Goal: Task Accomplishment & Management: Manage account settings

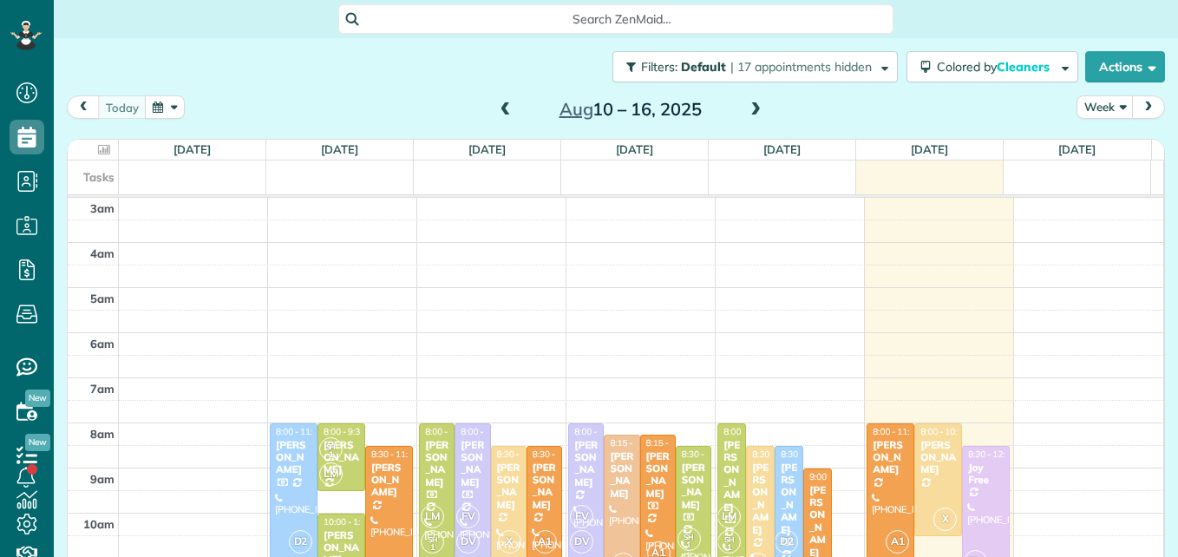
scroll to position [181, 0]
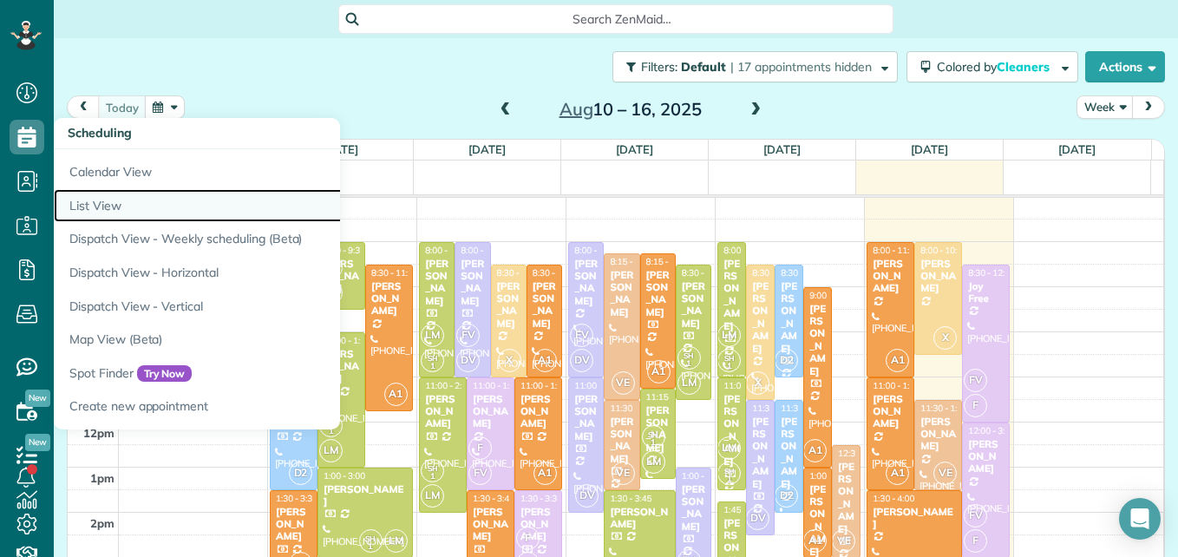
click at [94, 207] on link "List View" at bounding box center [271, 206] width 434 height 34
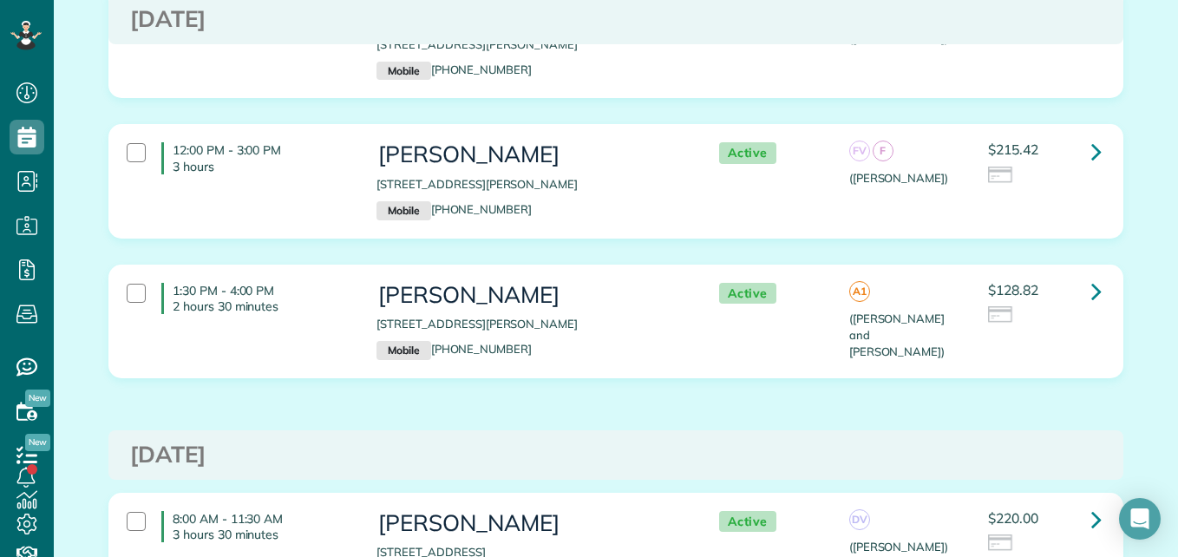
scroll to position [771, 0]
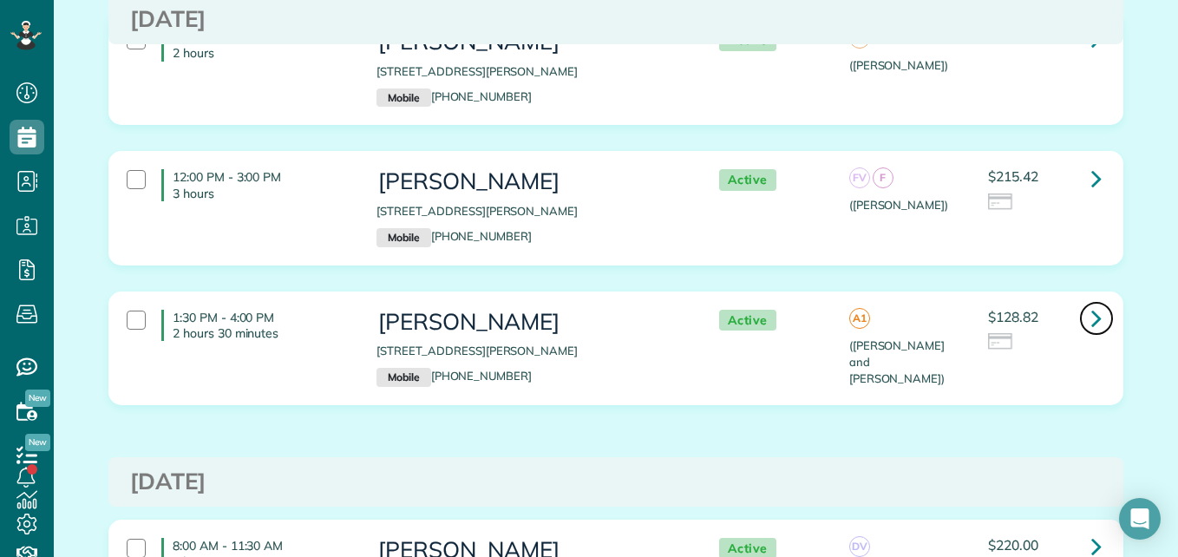
click at [1094, 317] on icon at bounding box center [1096, 318] width 10 height 30
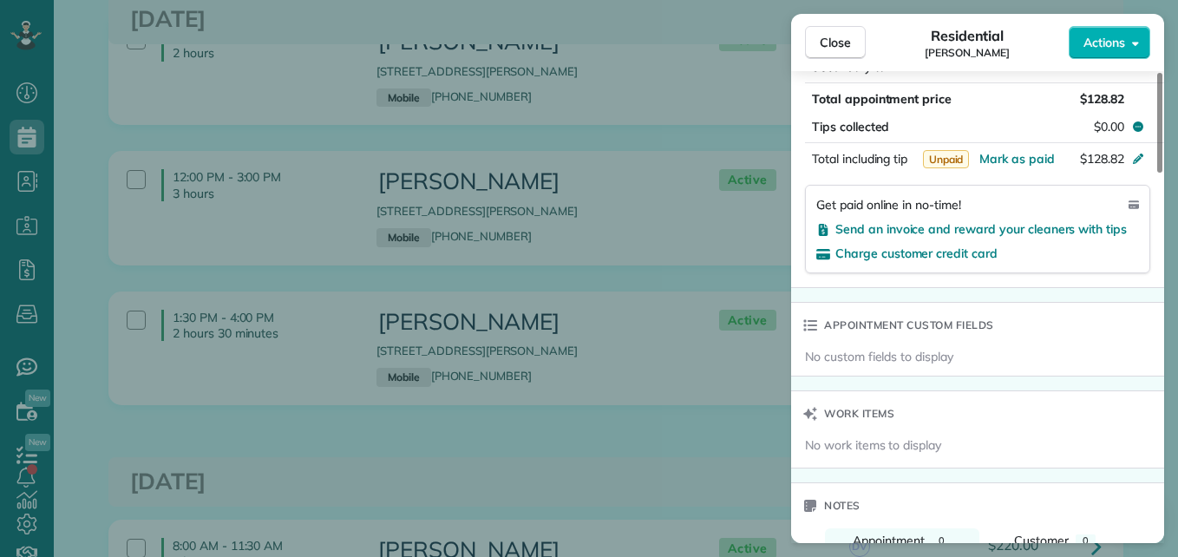
scroll to position [1034, 0]
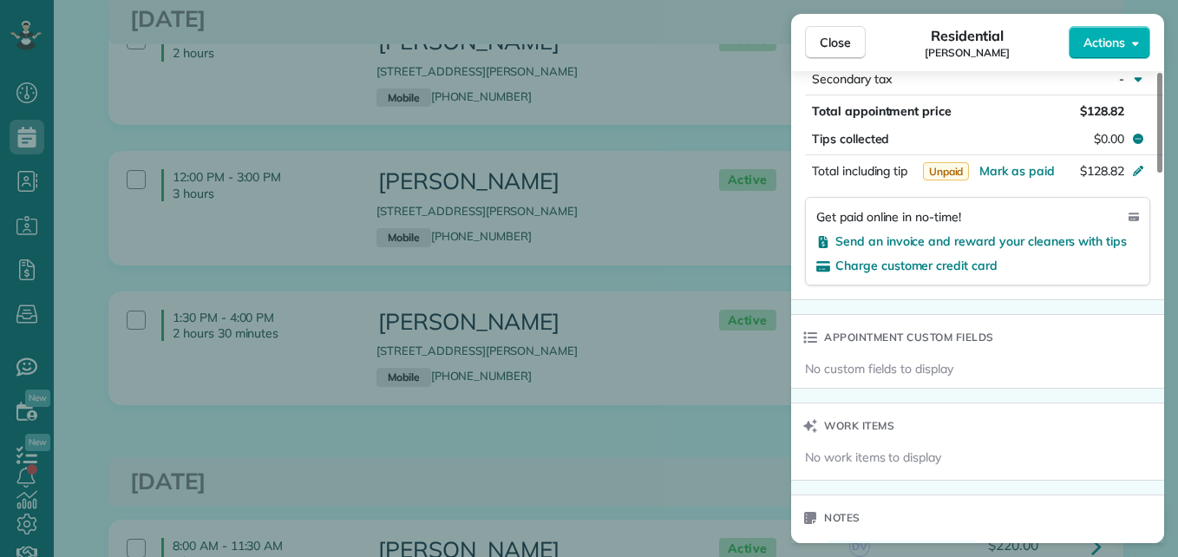
drag, startPoint x: 1159, startPoint y: 162, endPoint x: 1151, endPoint y: 381, distance: 218.7
click at [1157, 173] on div at bounding box center [1159, 123] width 5 height 100
click at [1031, 239] on span "Send an invoice and reward your cleaners with tips" at bounding box center [980, 241] width 291 height 16
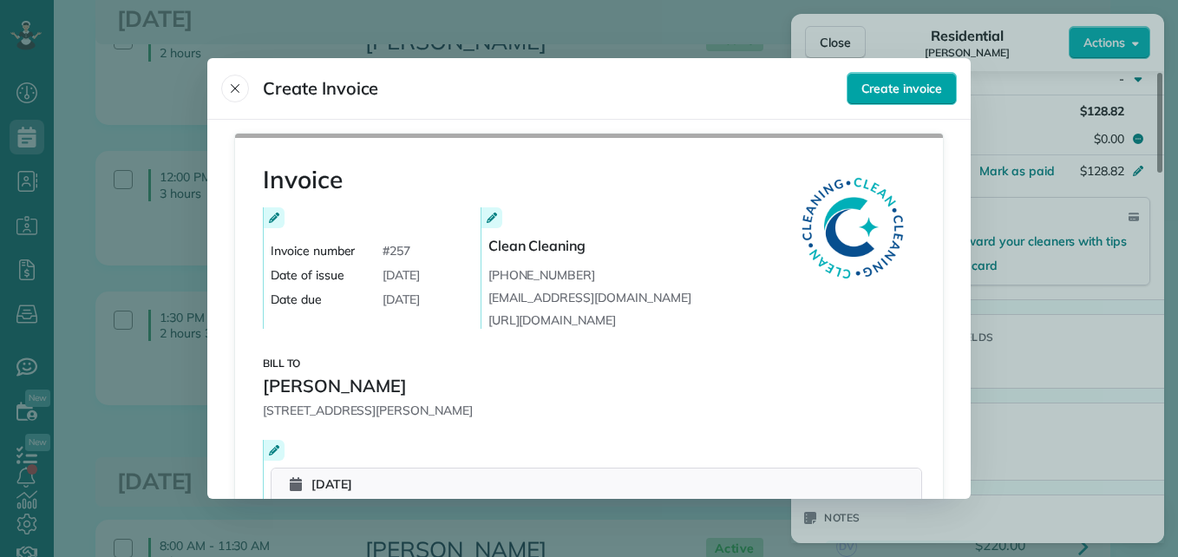
click at [903, 85] on span "Create invoice" at bounding box center [901, 88] width 81 height 17
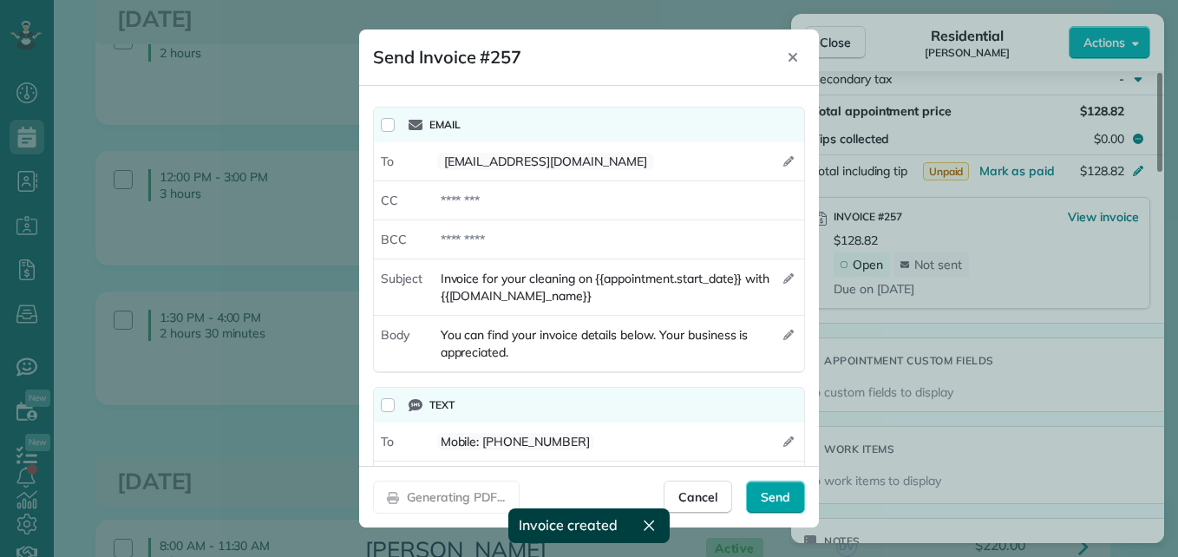
click at [774, 503] on span "Send" at bounding box center [775, 496] width 29 height 17
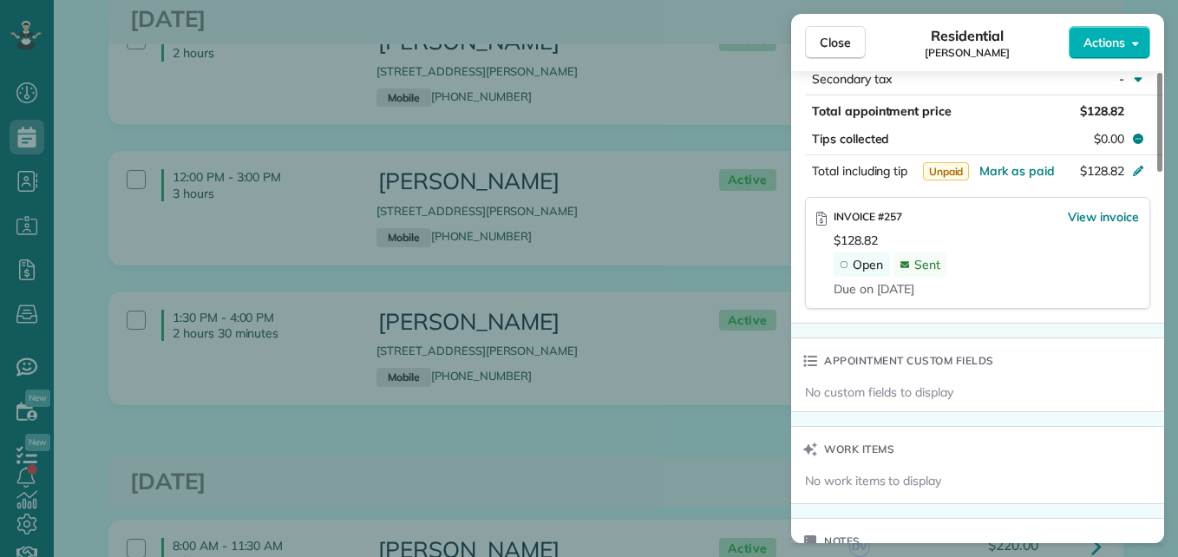
scroll to position [1030, 0]
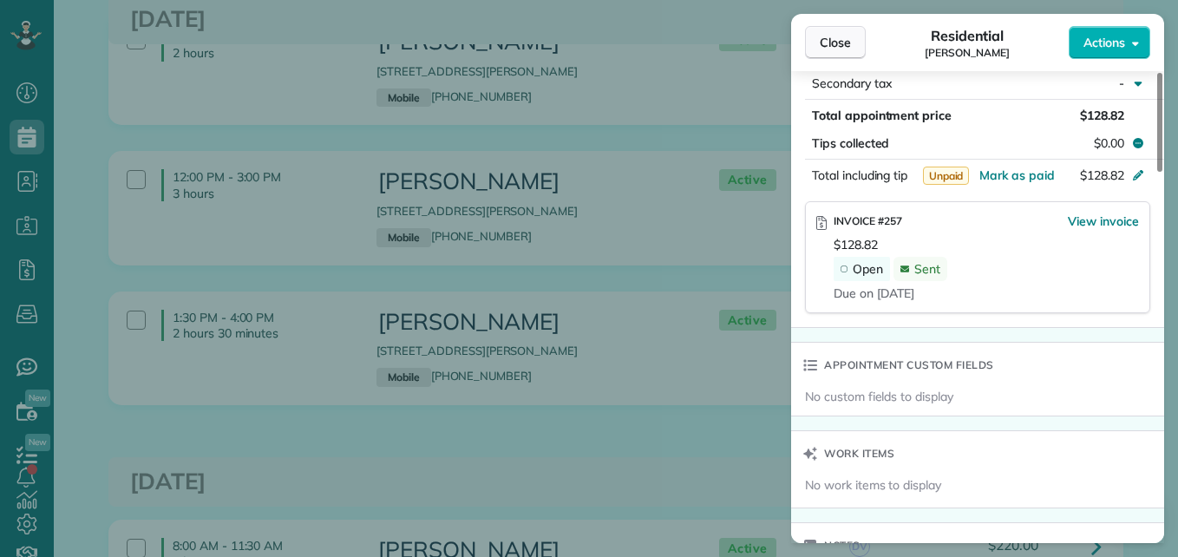
click at [849, 36] on span "Close" at bounding box center [835, 42] width 31 height 17
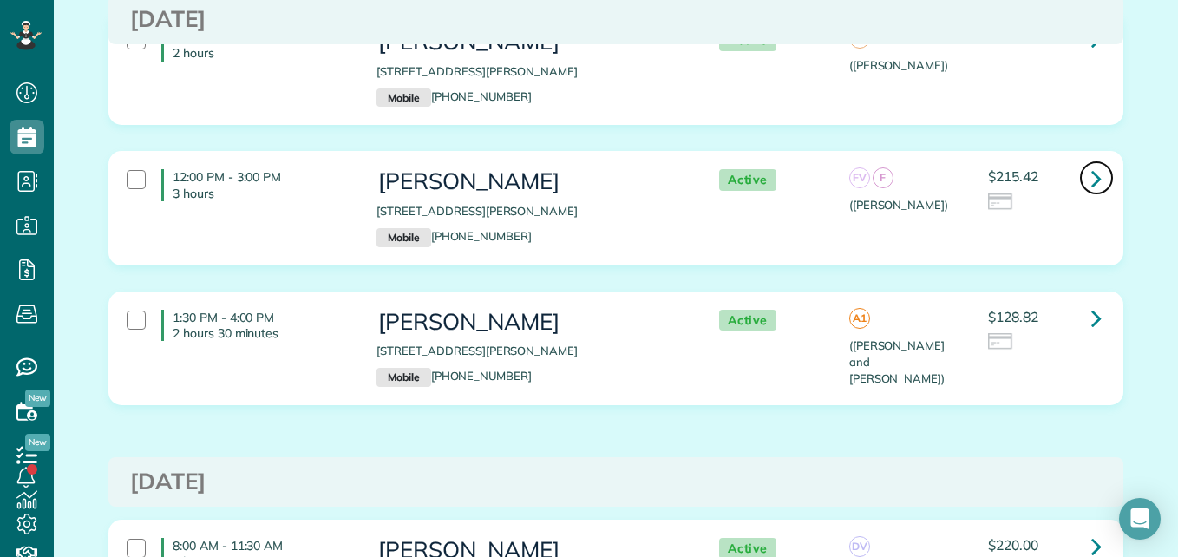
click at [1093, 176] on icon at bounding box center [1096, 178] width 10 height 30
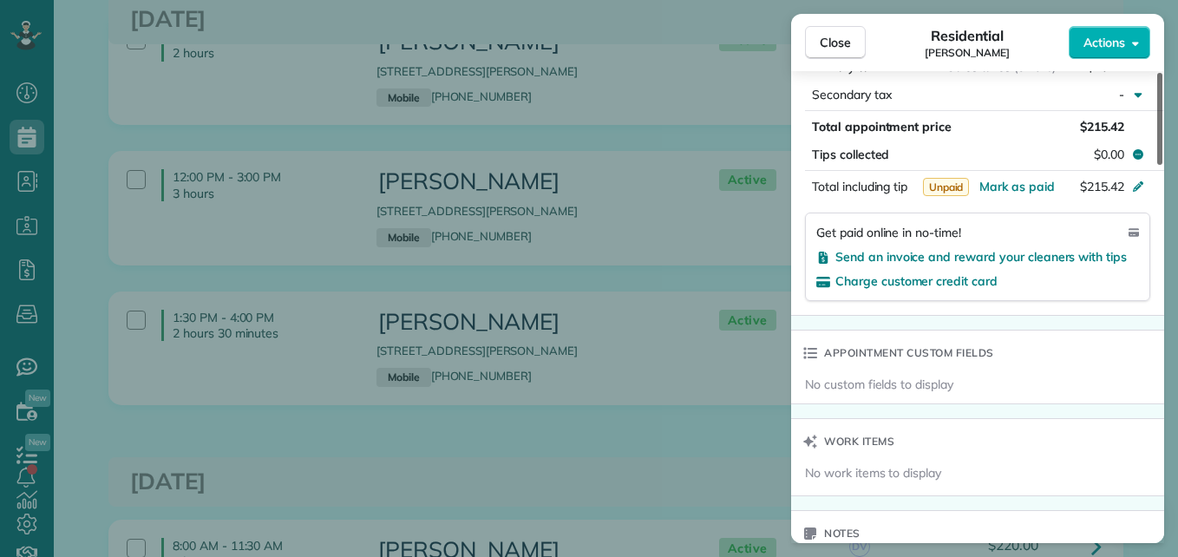
scroll to position [1090, 0]
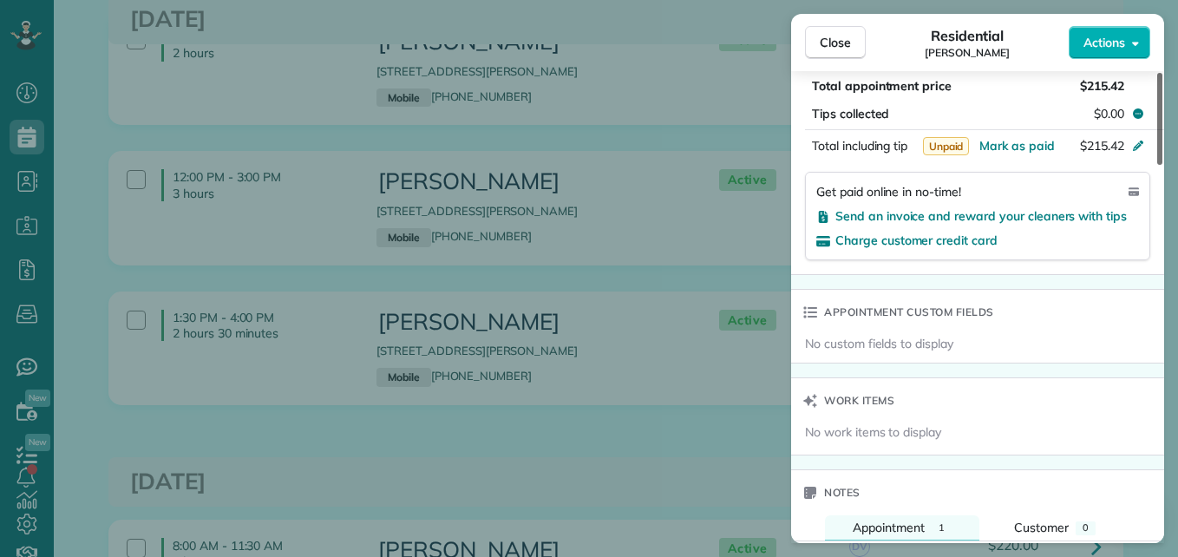
drag, startPoint x: 1157, startPoint y: 104, endPoint x: 1155, endPoint y: 316, distance: 211.7
click at [1157, 165] on div at bounding box center [1159, 119] width 5 height 92
click at [1018, 208] on span "Send an invoice and reward your cleaners with tips" at bounding box center [980, 216] width 291 height 16
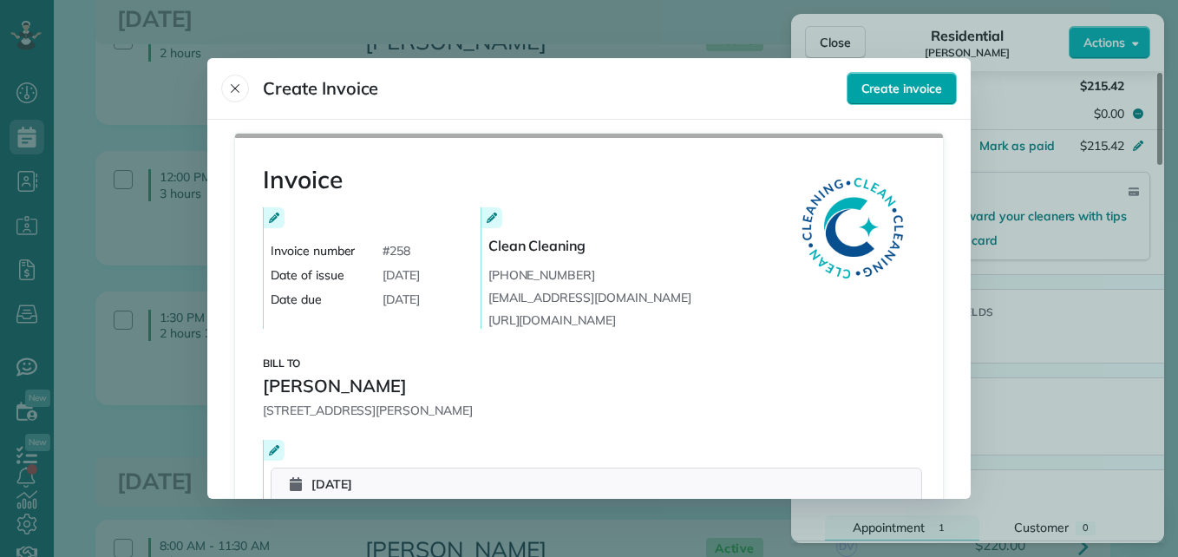
click at [927, 97] on button "Create invoice" at bounding box center [902, 88] width 110 height 33
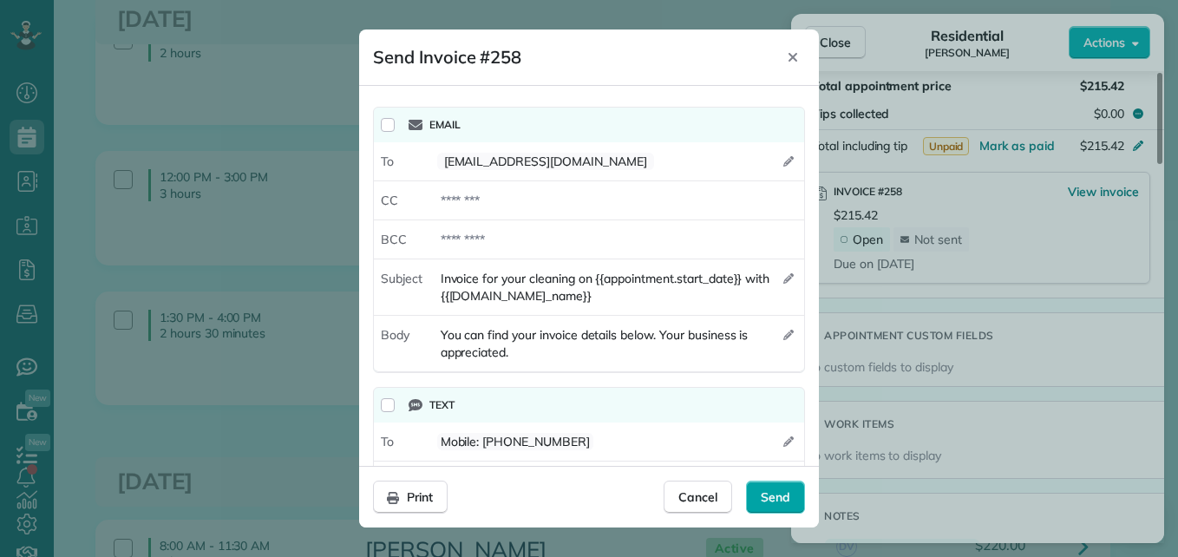
click at [762, 488] on span "Send" at bounding box center [775, 496] width 29 height 17
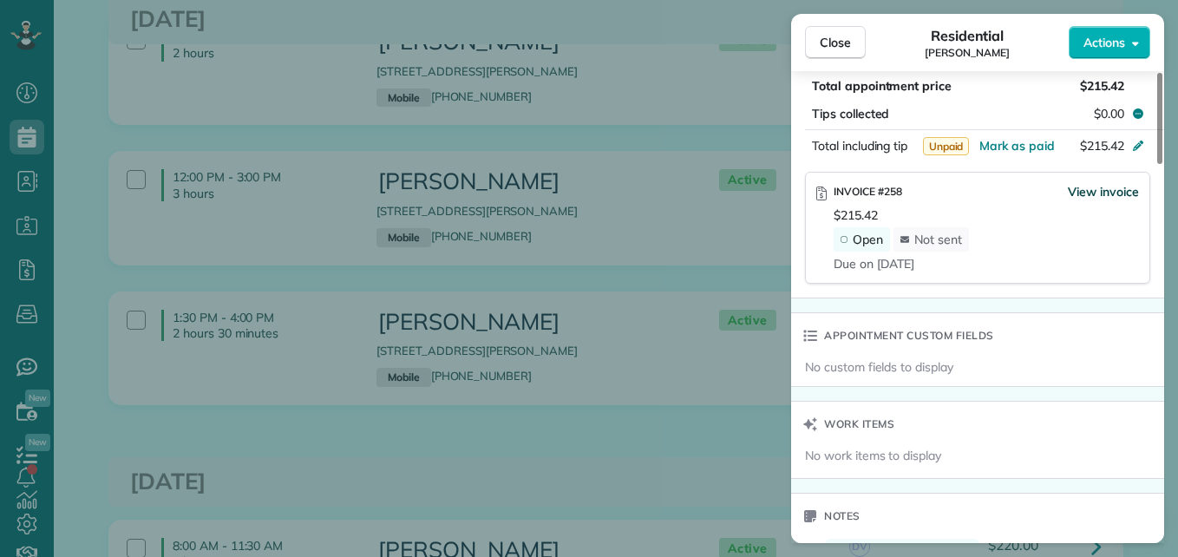
click at [1103, 188] on span "View invoice" at bounding box center [1103, 191] width 71 height 17
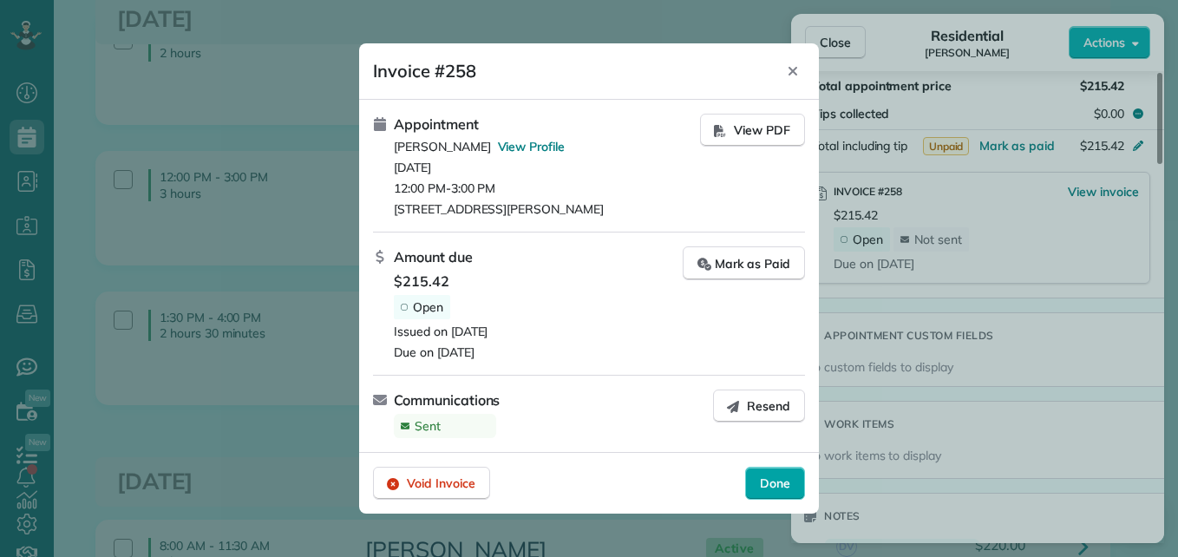
click at [771, 484] on span "Done" at bounding box center [775, 483] width 30 height 17
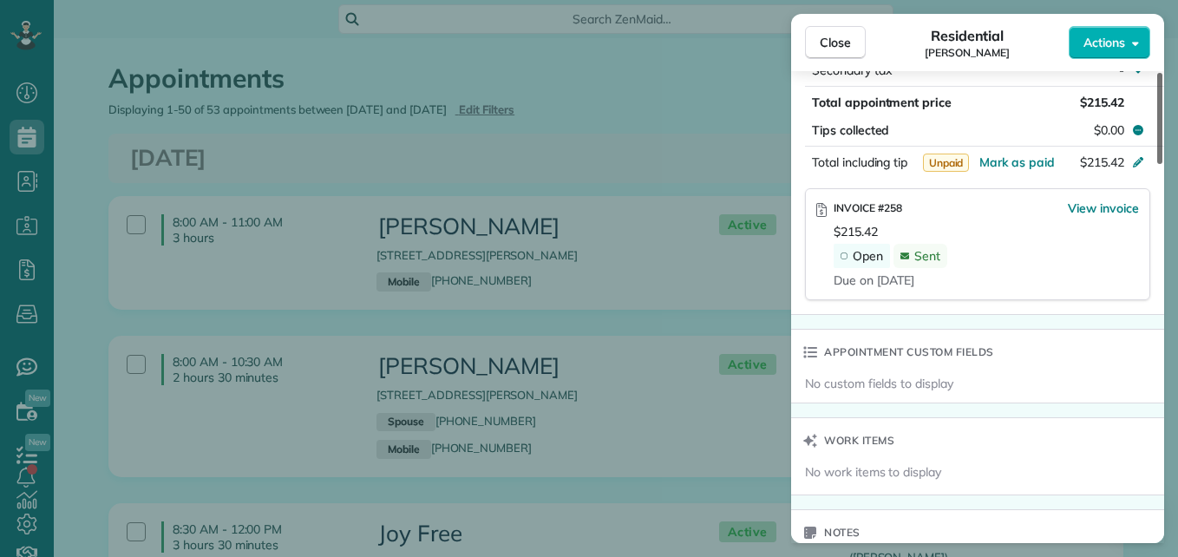
scroll to position [1078, 0]
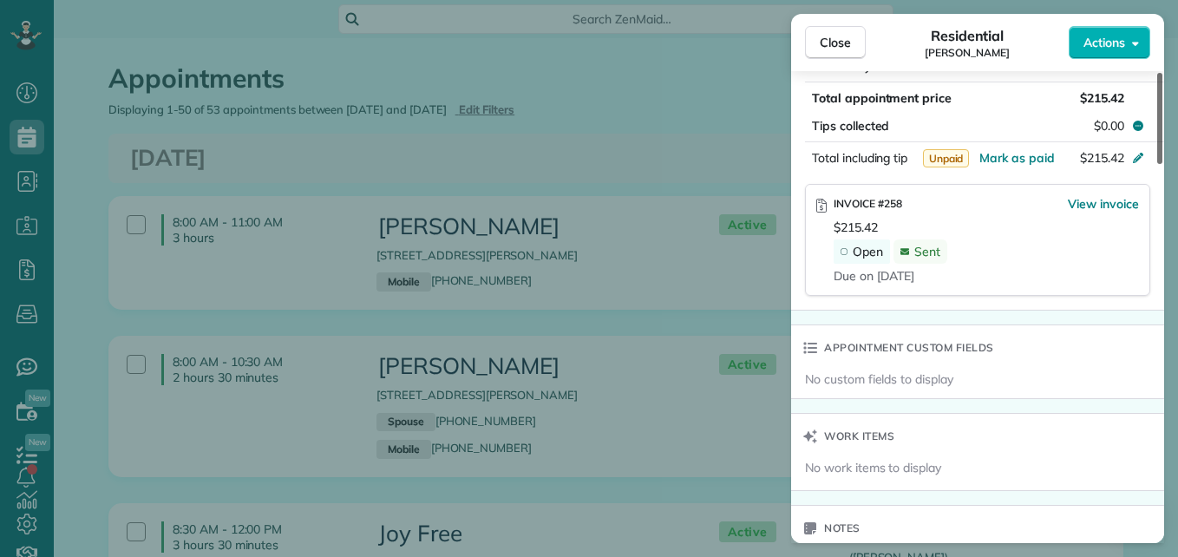
drag, startPoint x: 1161, startPoint y: 120, endPoint x: 1155, endPoint y: 327, distance: 207.4
click at [1157, 164] on div at bounding box center [1159, 118] width 5 height 91
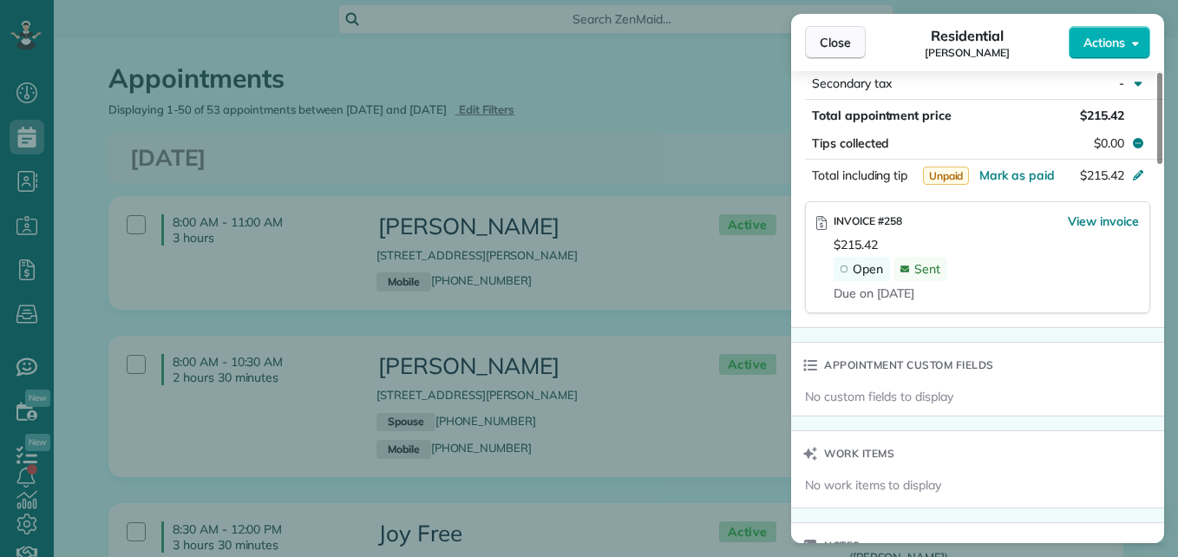
click at [825, 47] on span "Close" at bounding box center [835, 42] width 31 height 17
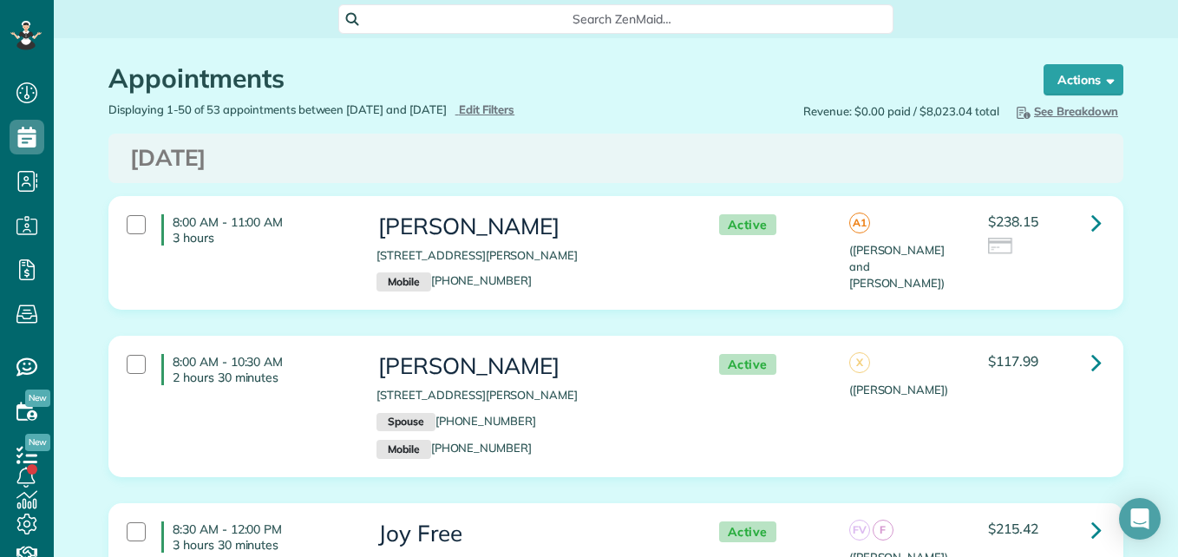
click at [117, 225] on div "8:00 AM - 11:00 AM 3 hours" at bounding box center [239, 230] width 250 height 49
click at [1033, 90] on link "Bulk Actions" at bounding box center [1067, 79] width 113 height 31
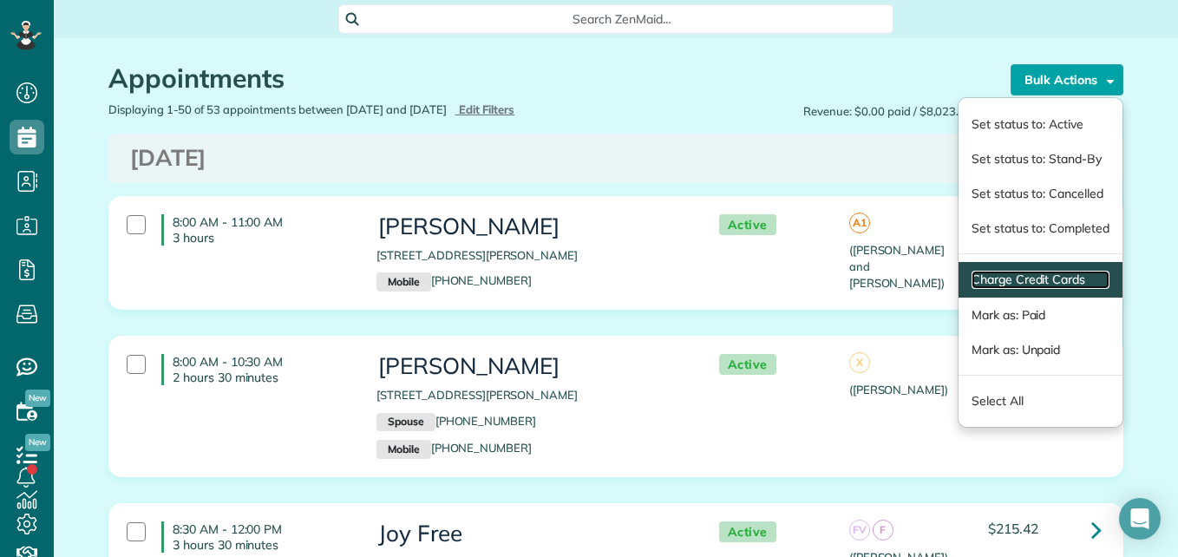
click at [1015, 278] on link "Charge Credit Cards" at bounding box center [1041, 280] width 138 height 18
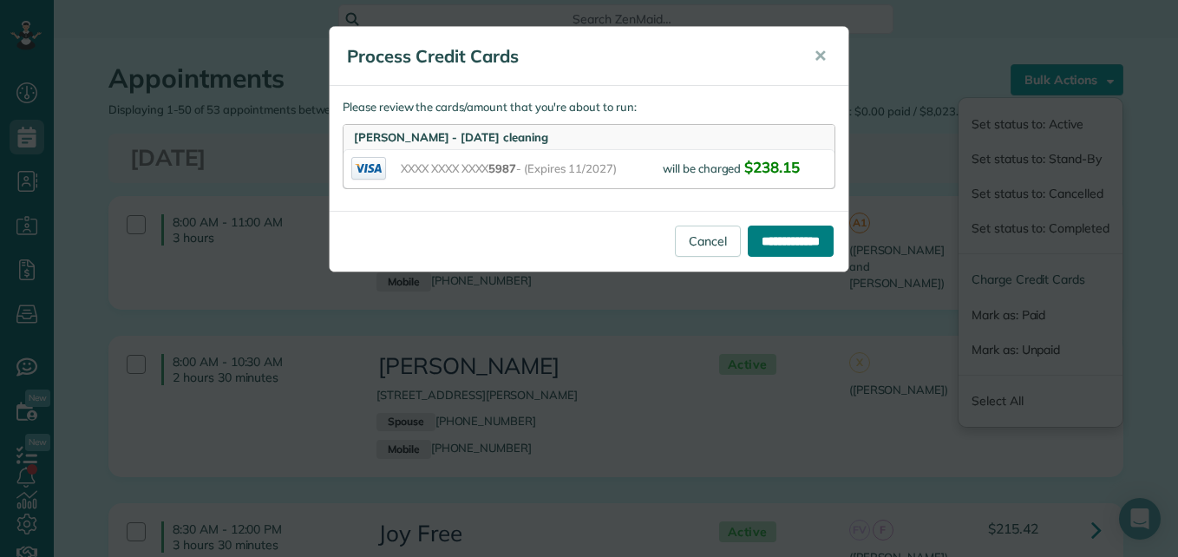
click at [821, 232] on input "**********" at bounding box center [791, 241] width 86 height 31
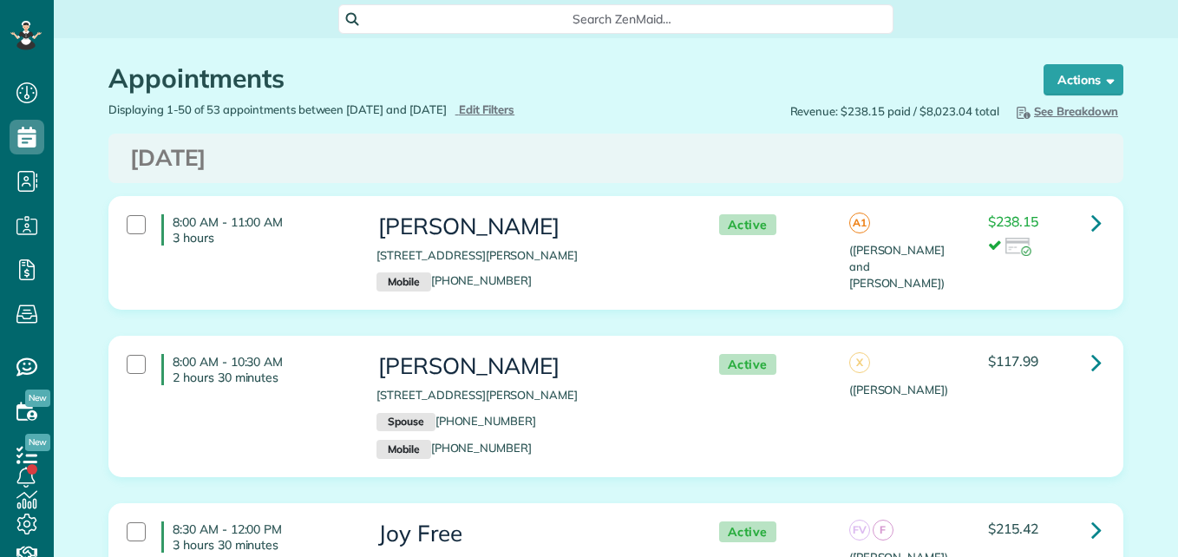
scroll to position [8, 8]
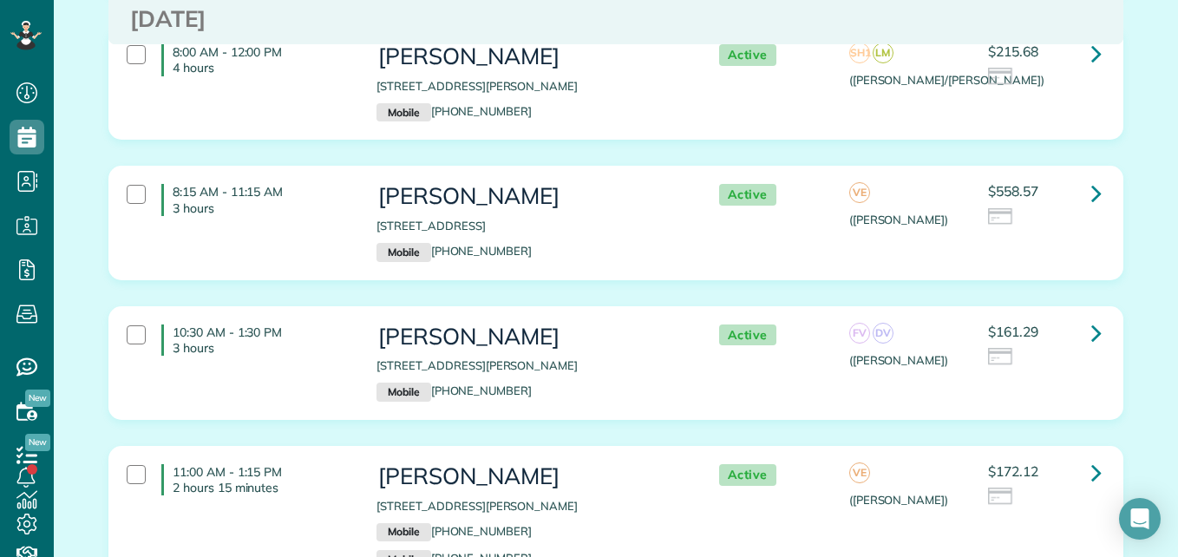
scroll to position [3914, 0]
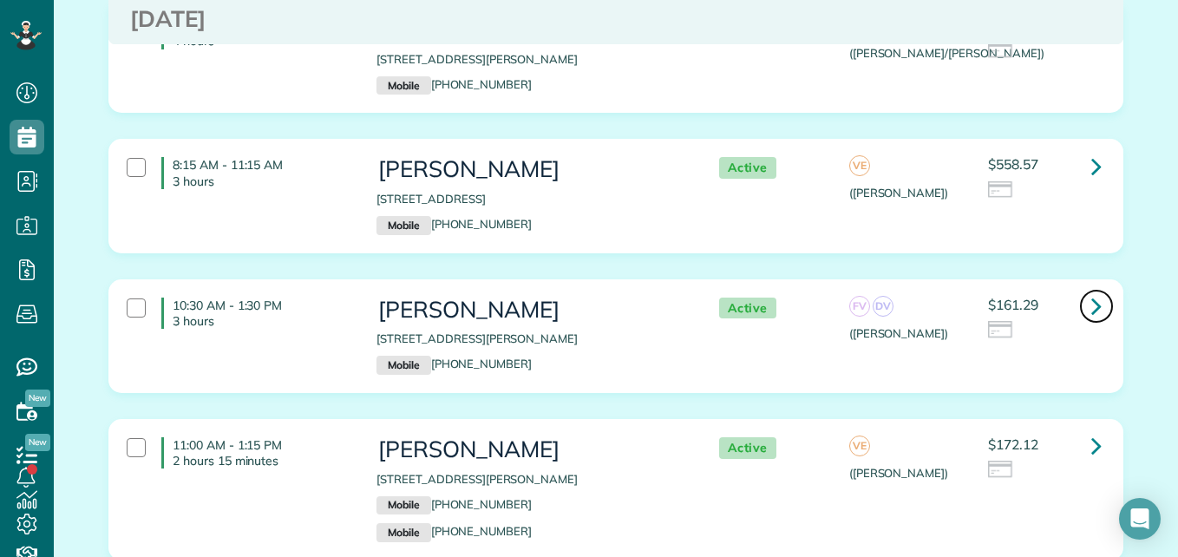
click at [1094, 291] on icon at bounding box center [1096, 306] width 10 height 30
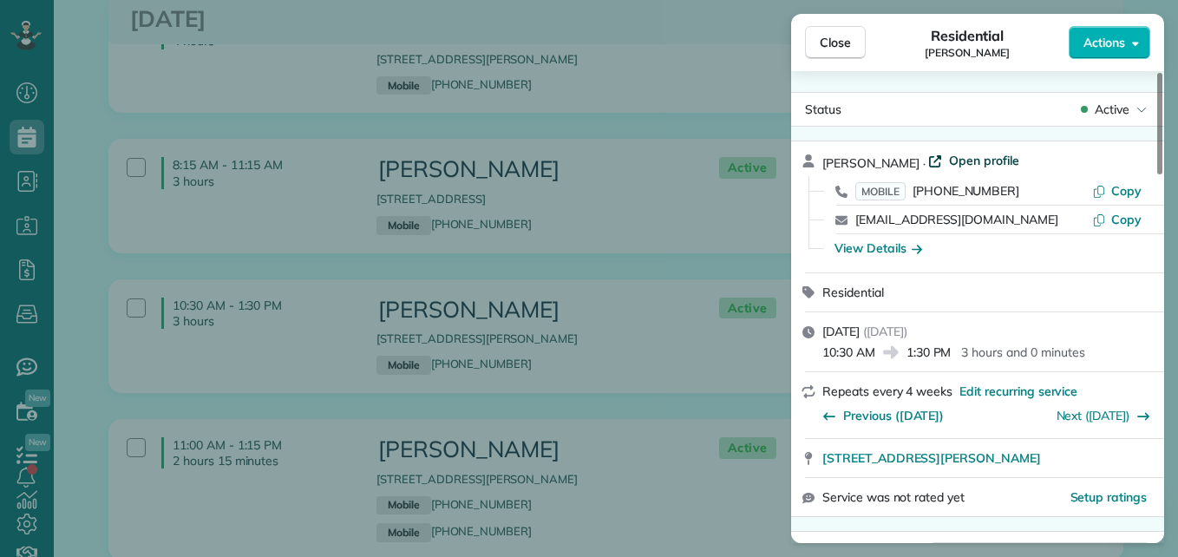
click at [989, 162] on span "Open profile" at bounding box center [984, 160] width 70 height 17
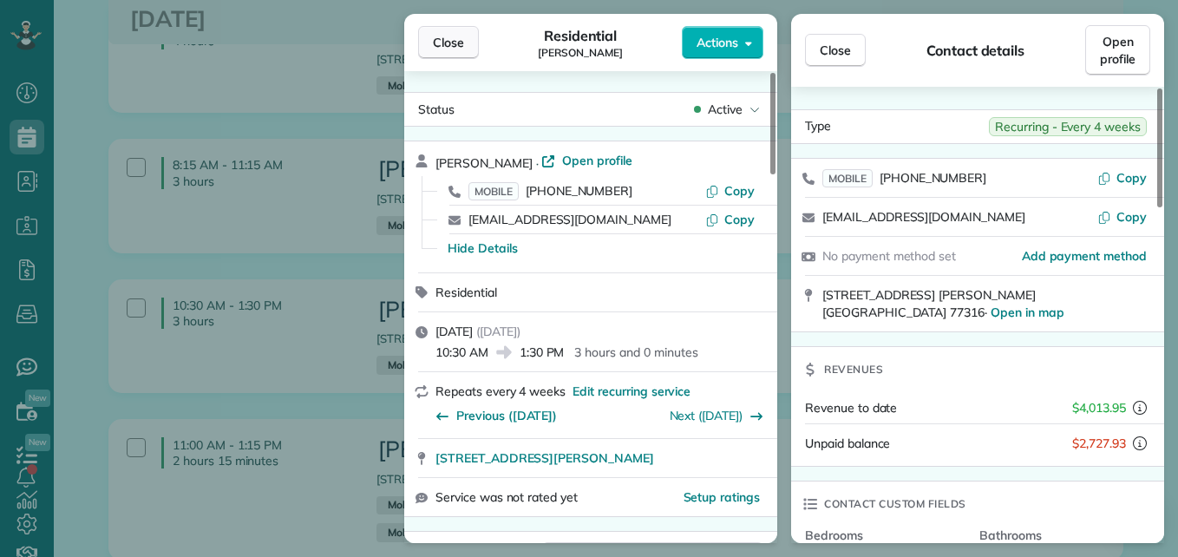
click at [444, 49] on span "Close" at bounding box center [448, 42] width 31 height 17
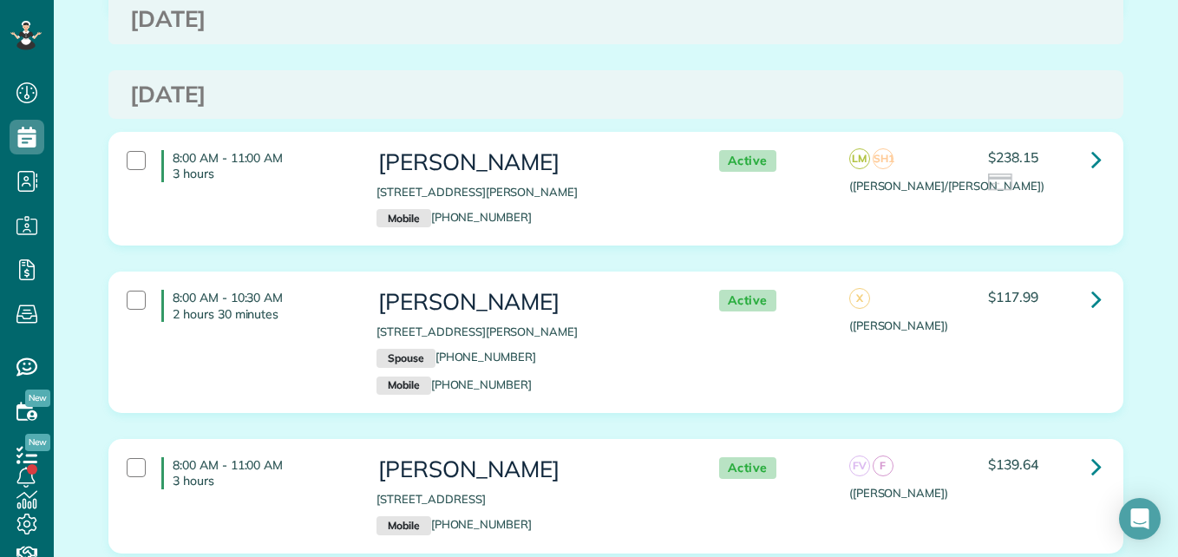
scroll to position [6642, 0]
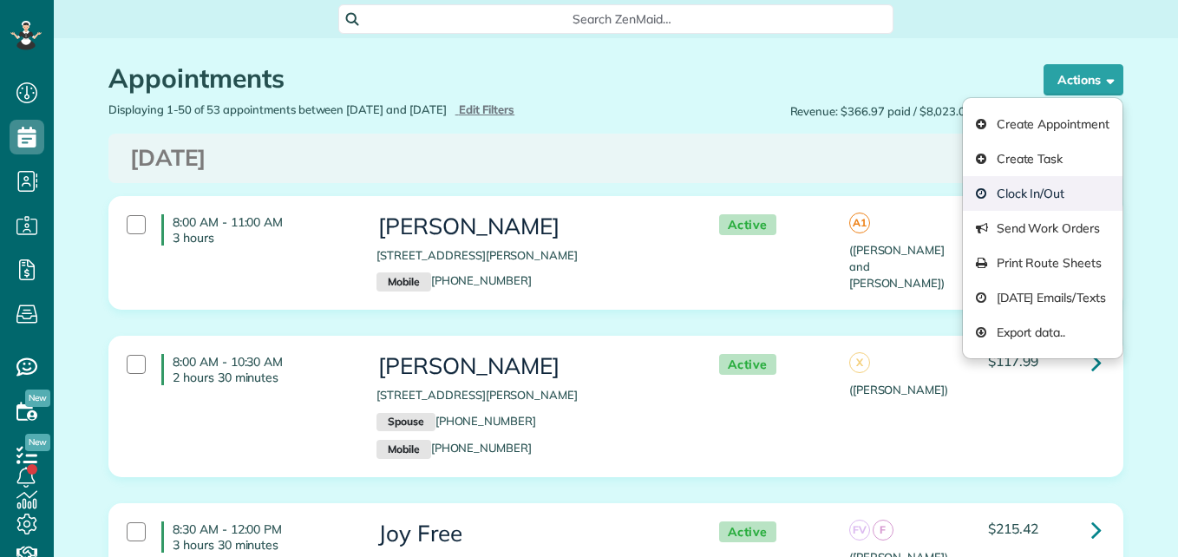
scroll to position [8, 8]
click at [789, 165] on h3 "[DATE]" at bounding box center [616, 158] width 972 height 25
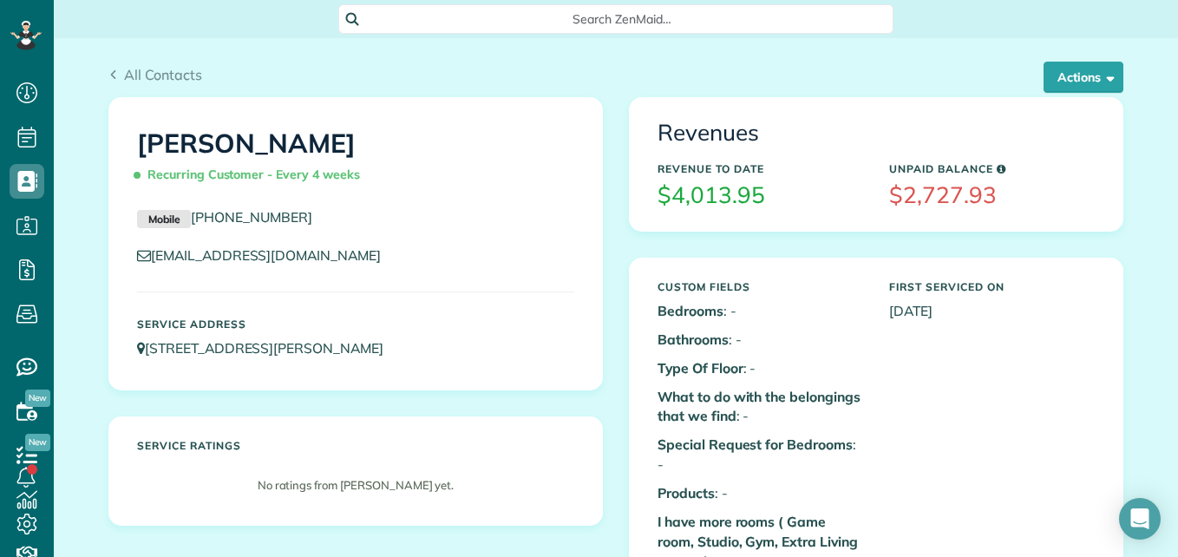
scroll to position [8, 8]
click at [1073, 77] on button "Actions" at bounding box center [1084, 77] width 80 height 31
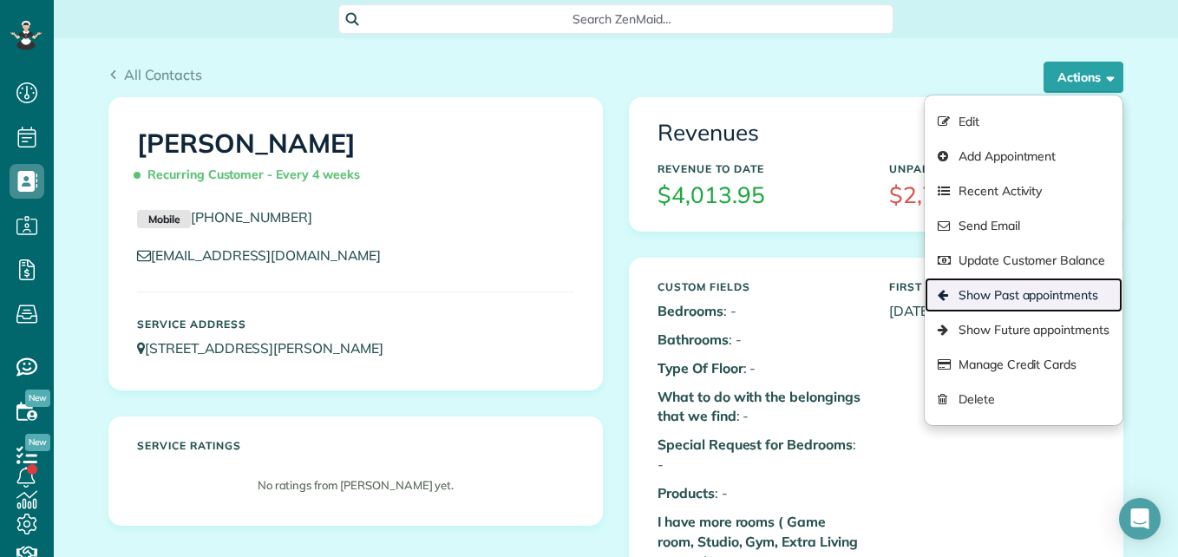
click at [982, 291] on link "Show Past appointments" at bounding box center [1024, 295] width 198 height 35
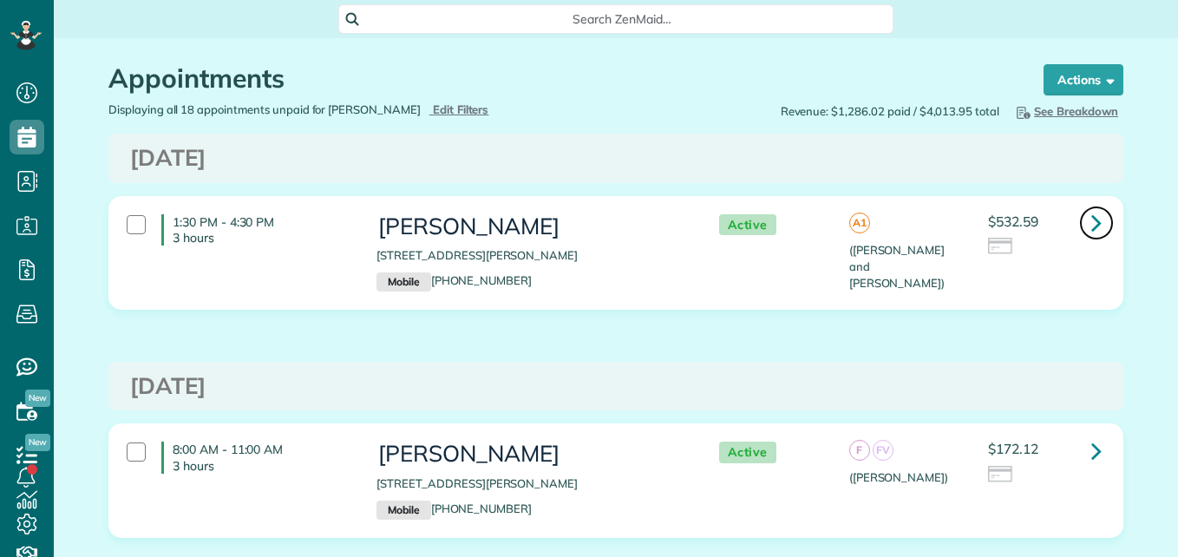
scroll to position [8, 8]
click at [1091, 218] on icon at bounding box center [1096, 222] width 10 height 30
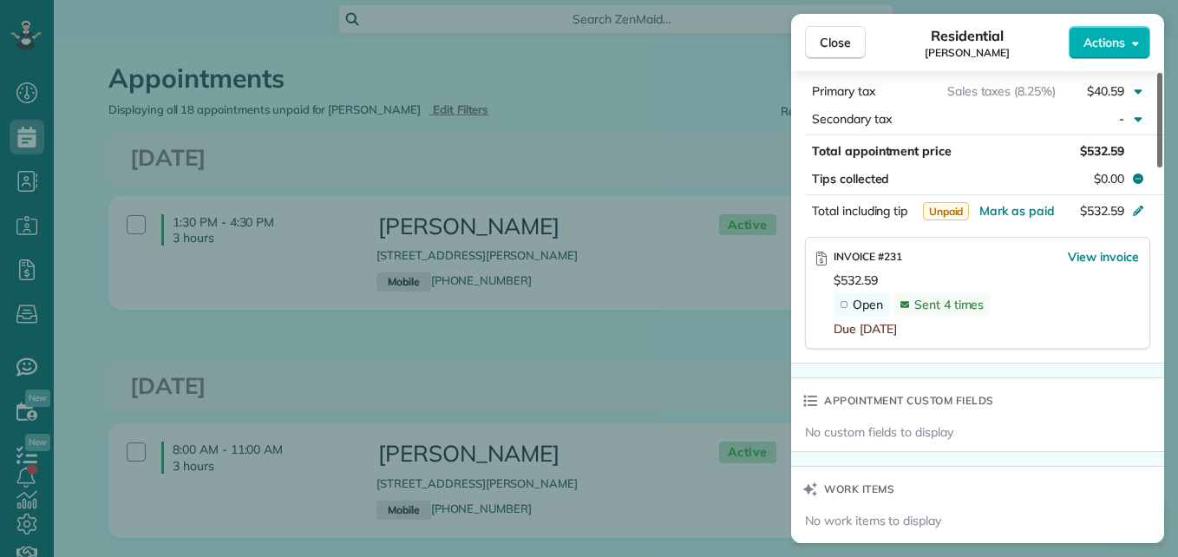
scroll to position [1003, 0]
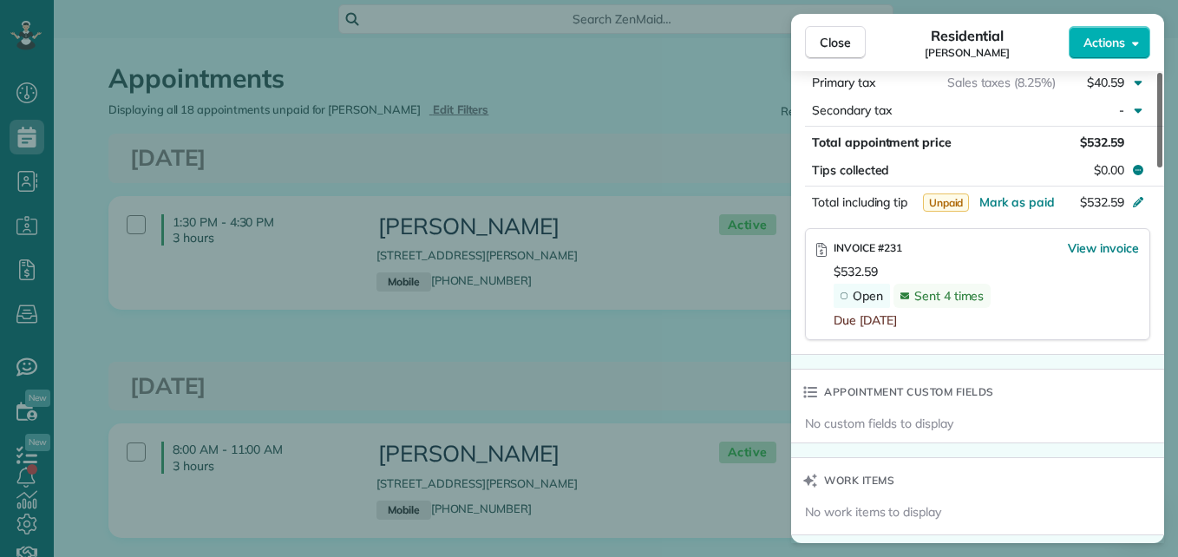
drag, startPoint x: 1160, startPoint y: 95, endPoint x: 1181, endPoint y: 296, distance: 202.3
click at [1162, 167] on div at bounding box center [1159, 120] width 5 height 95
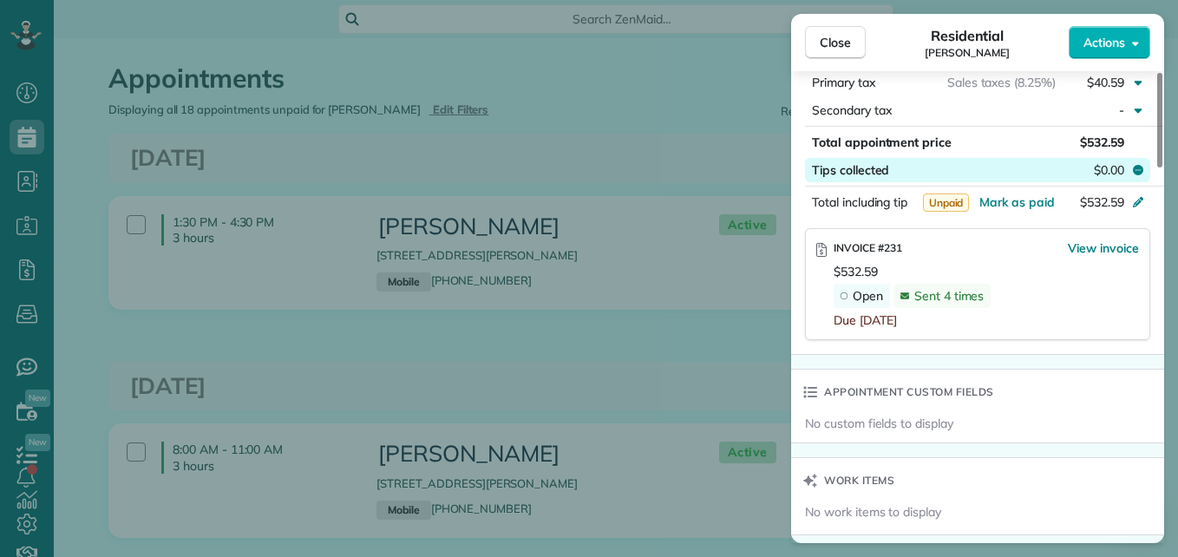
scroll to position [1002, 0]
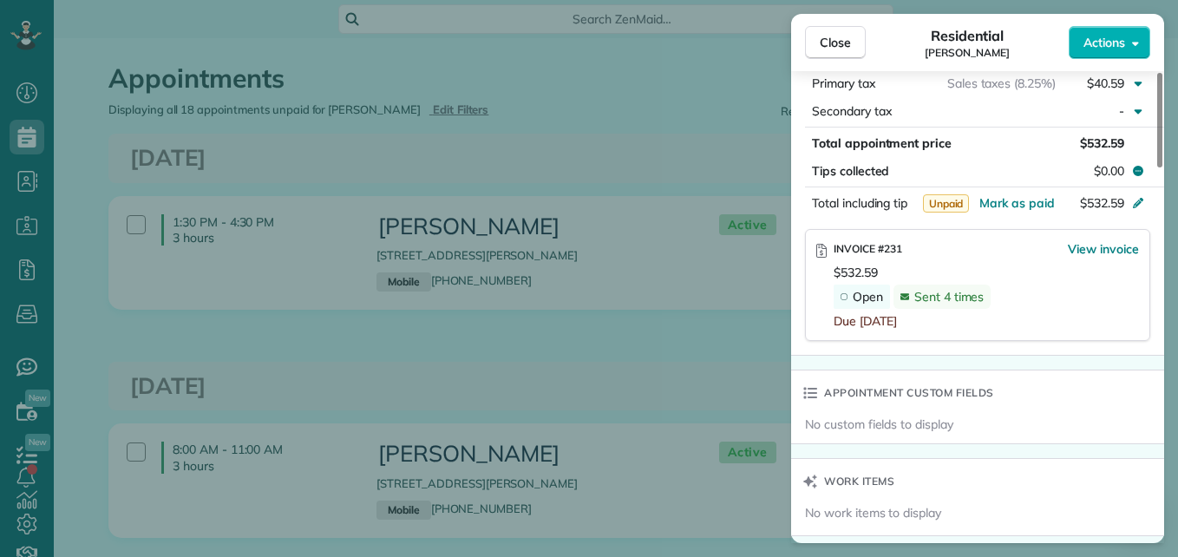
click at [952, 303] on span "Sent 4 times" at bounding box center [949, 297] width 70 height 16
click at [1082, 252] on span "View invoice" at bounding box center [1103, 248] width 71 height 17
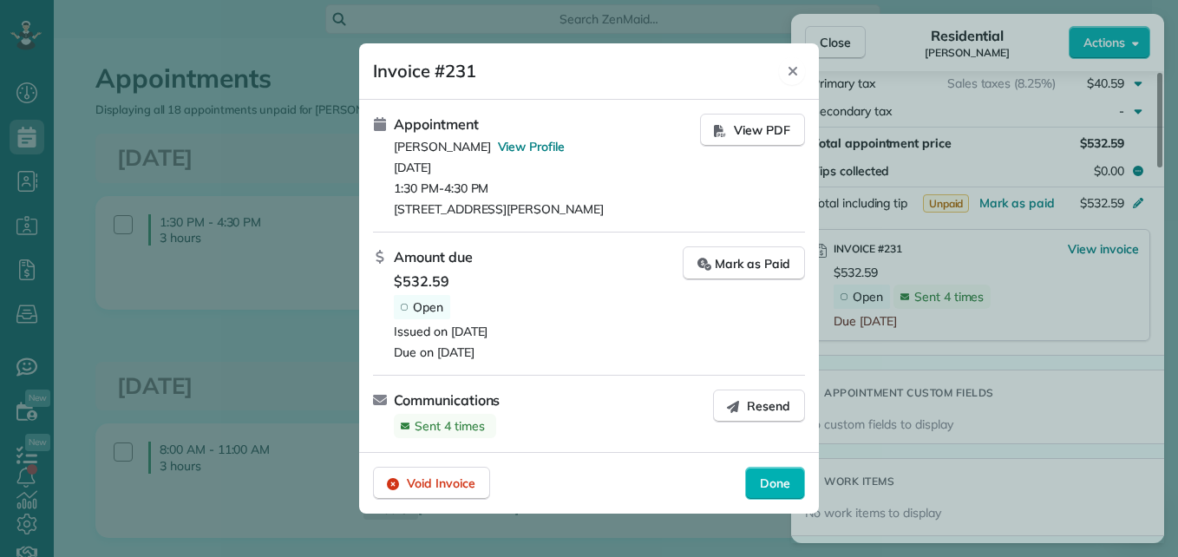
click at [792, 69] on icon "Close" at bounding box center [793, 71] width 14 height 14
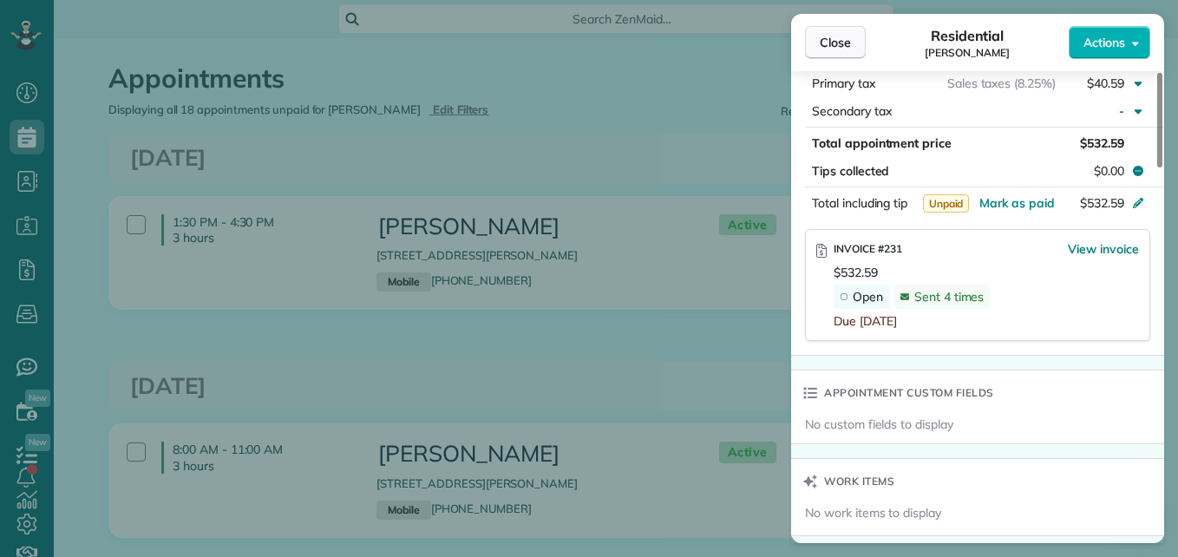
click at [846, 43] on span "Close" at bounding box center [835, 42] width 31 height 17
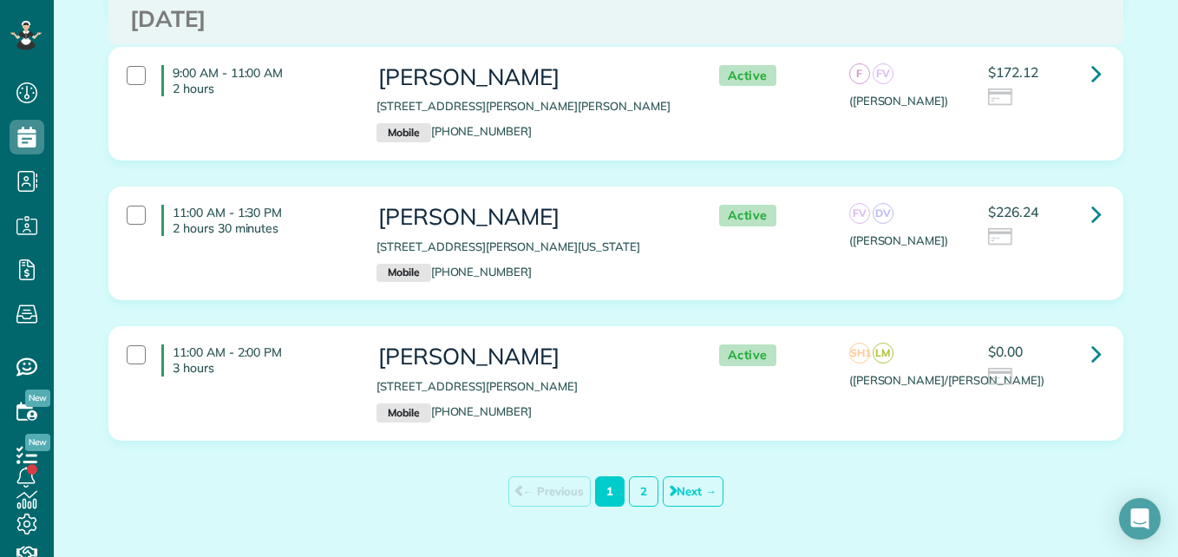
scroll to position [7301, 0]
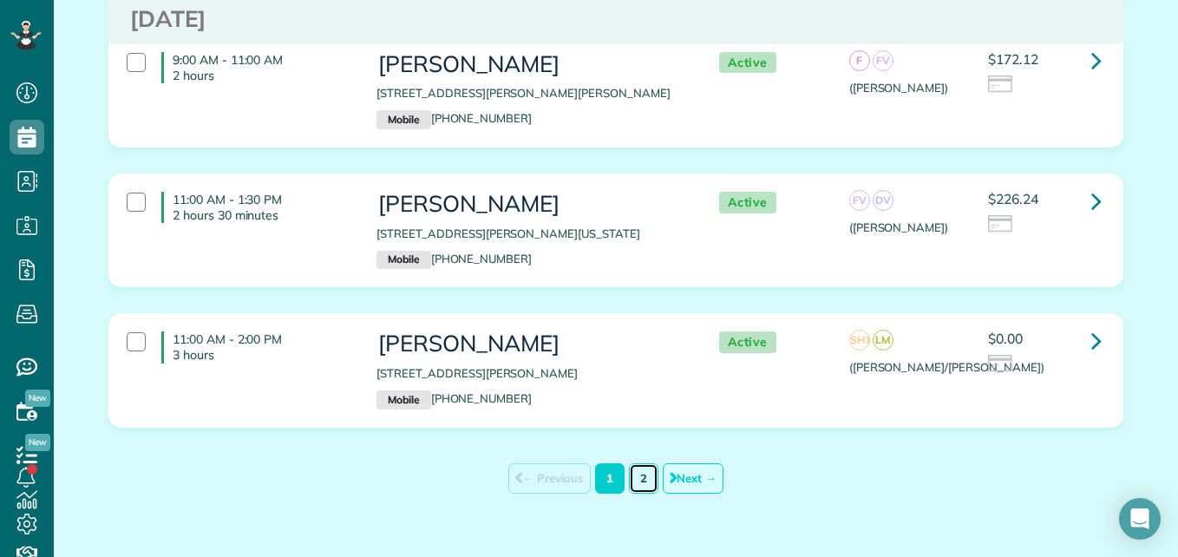
click at [633, 463] on link "2" at bounding box center [643, 478] width 29 height 30
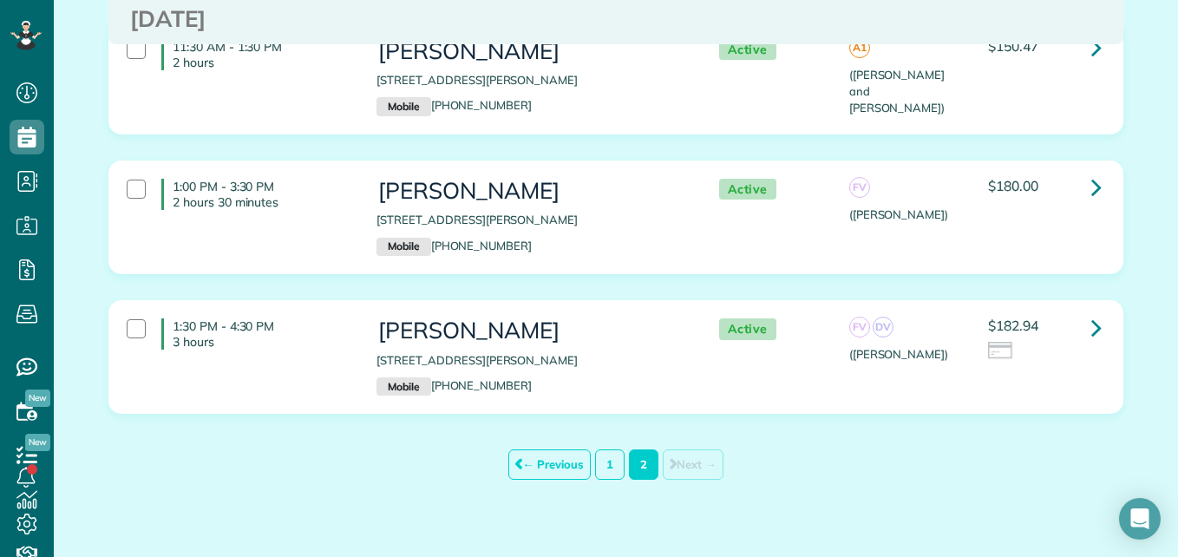
scroll to position [176, 0]
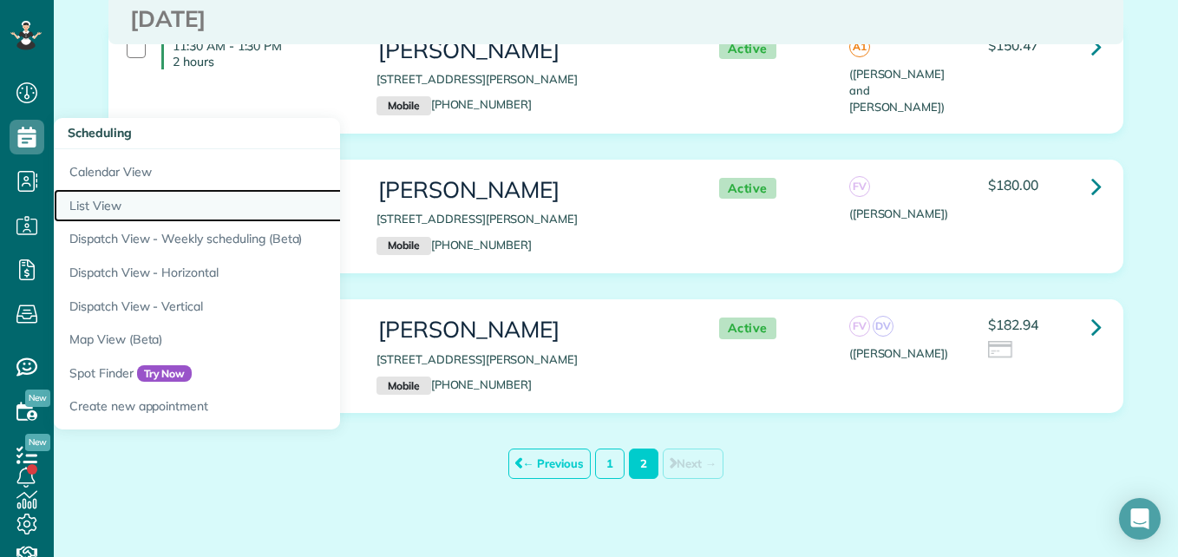
click at [82, 212] on link "List View" at bounding box center [271, 206] width 434 height 34
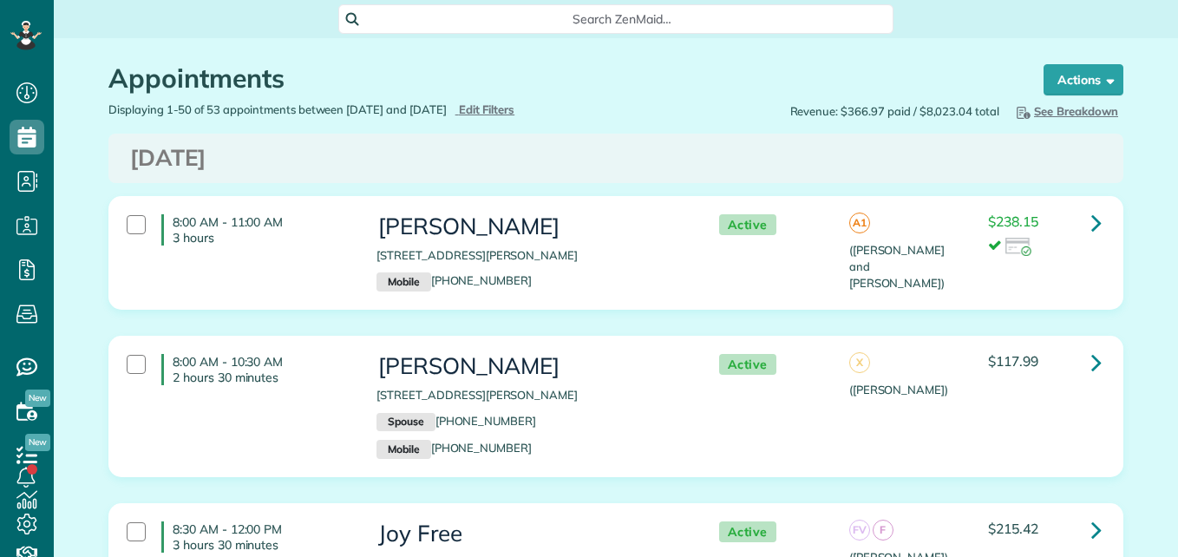
scroll to position [8, 8]
click at [130, 530] on div at bounding box center [136, 531] width 19 height 19
click at [1061, 85] on strong "Bulk Actions" at bounding box center [1061, 80] width 73 height 16
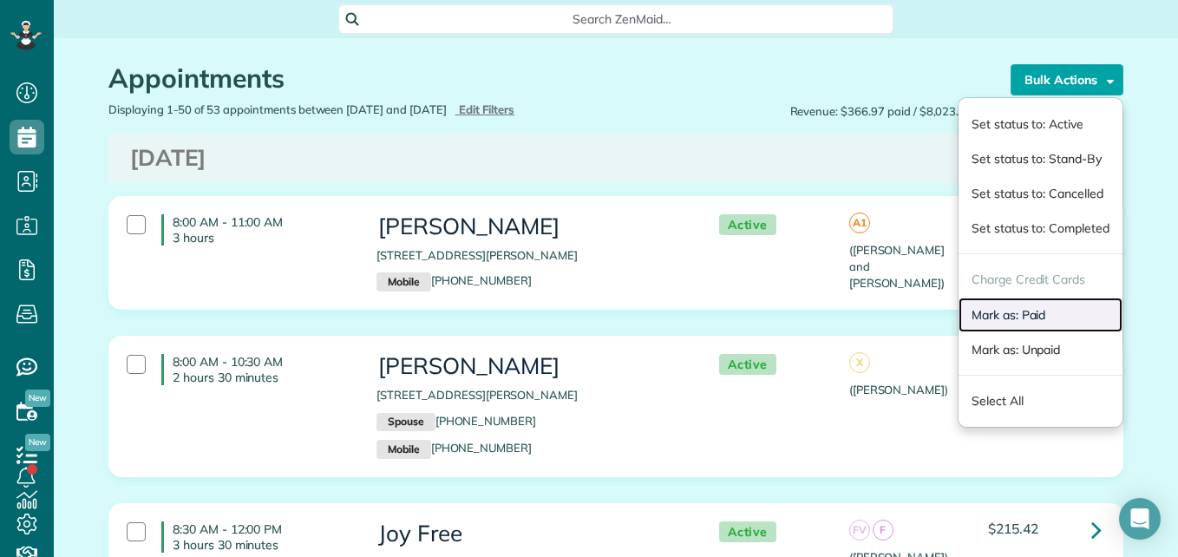
click at [993, 315] on link "Mark as: Paid" at bounding box center [1041, 315] width 164 height 35
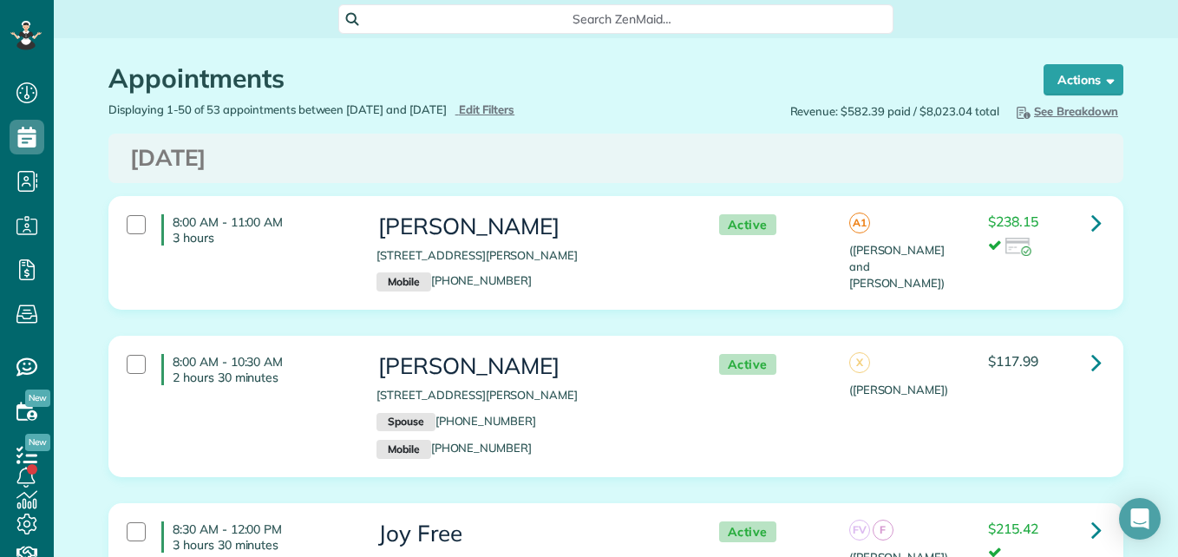
scroll to position [8, 8]
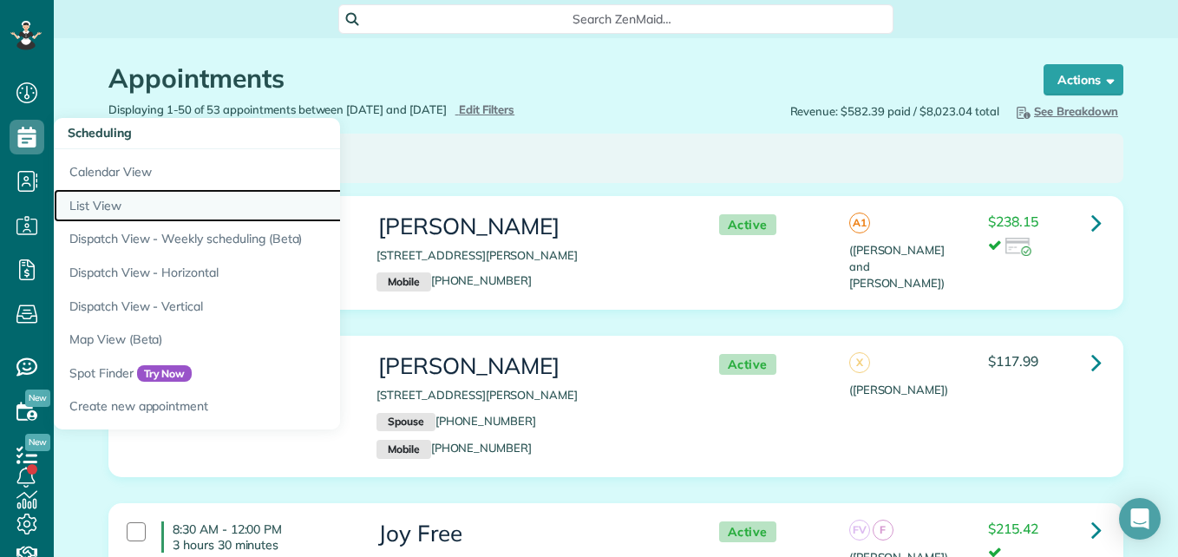
click at [121, 203] on link "List View" at bounding box center [271, 206] width 434 height 34
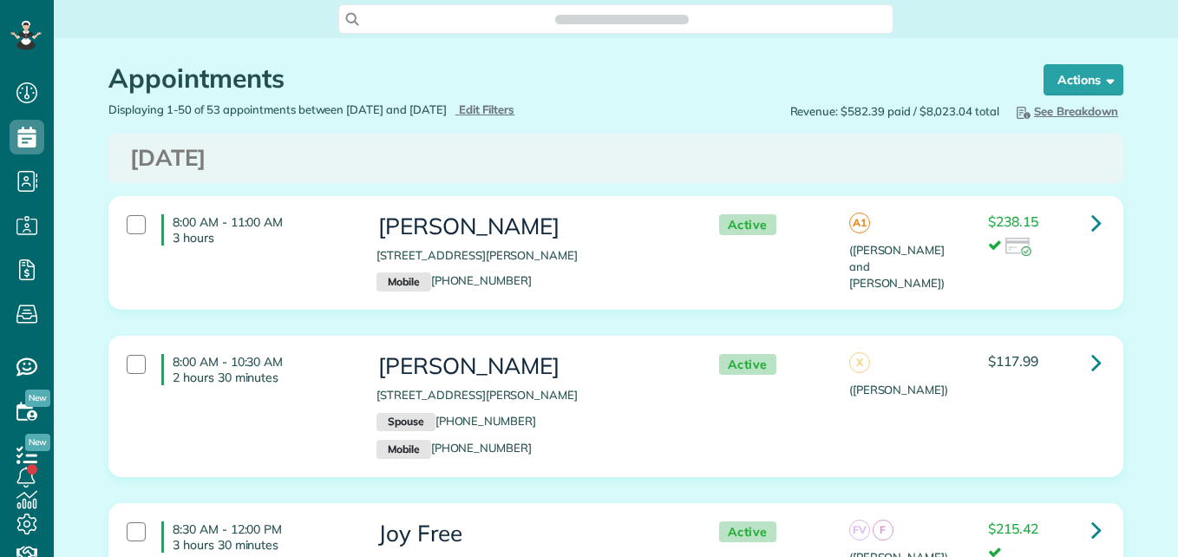
scroll to position [8, 8]
click at [515, 108] on span "Edit Filters" at bounding box center [487, 109] width 56 height 14
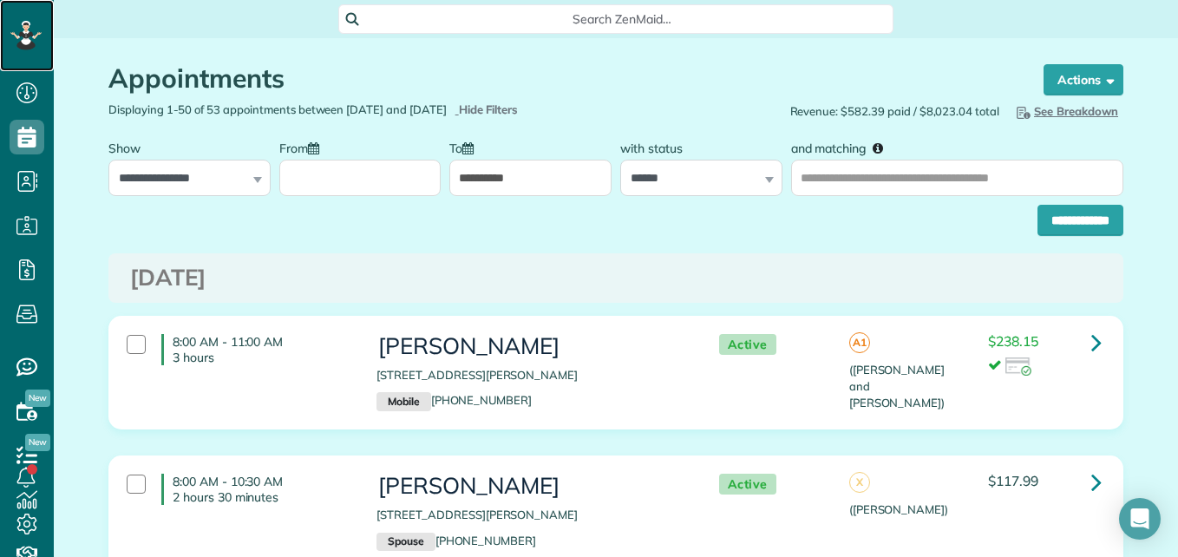
click at [4, 16] on div at bounding box center [26, 35] width 52 height 71
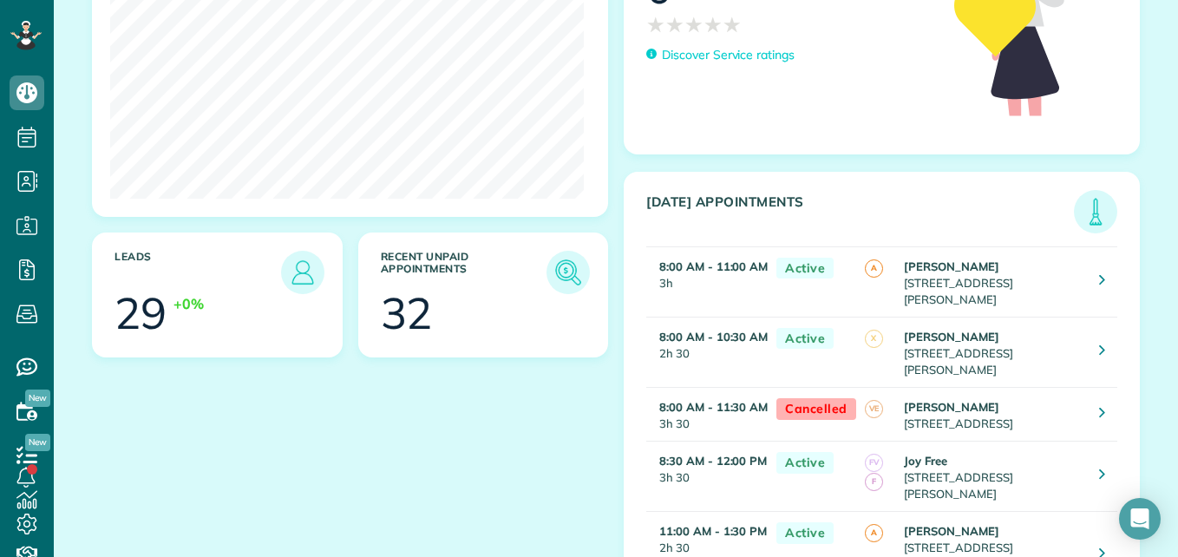
scroll to position [285, 0]
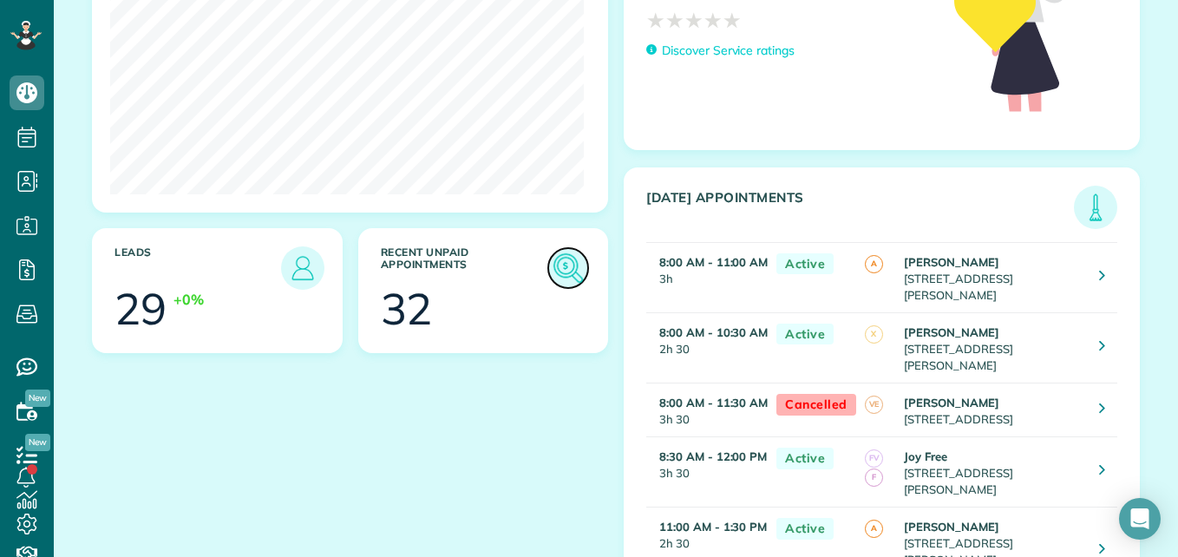
click at [566, 271] on img at bounding box center [568, 268] width 40 height 40
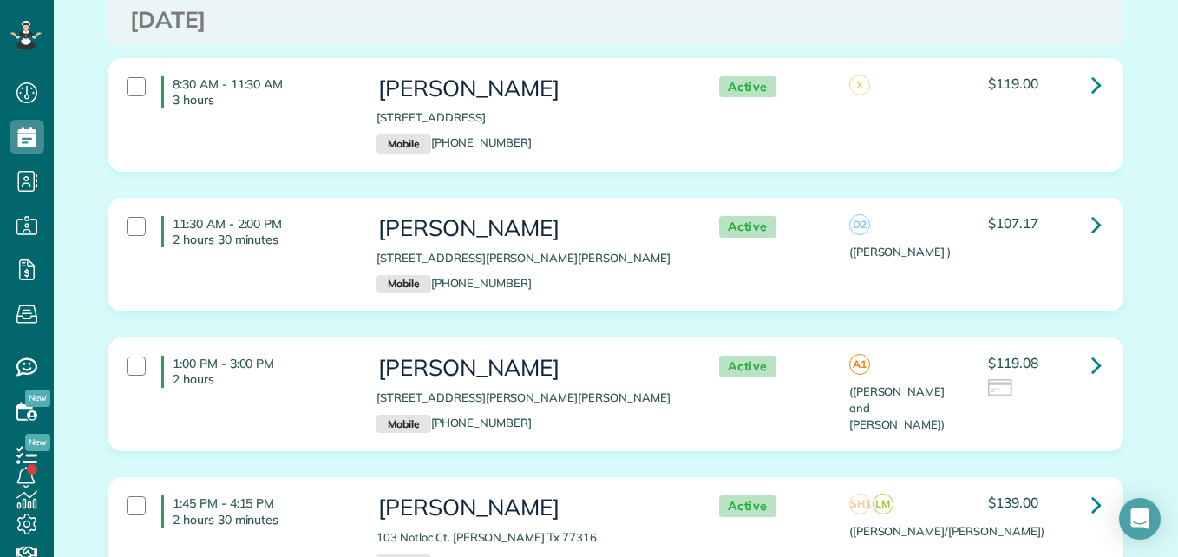
scroll to position [5981, 0]
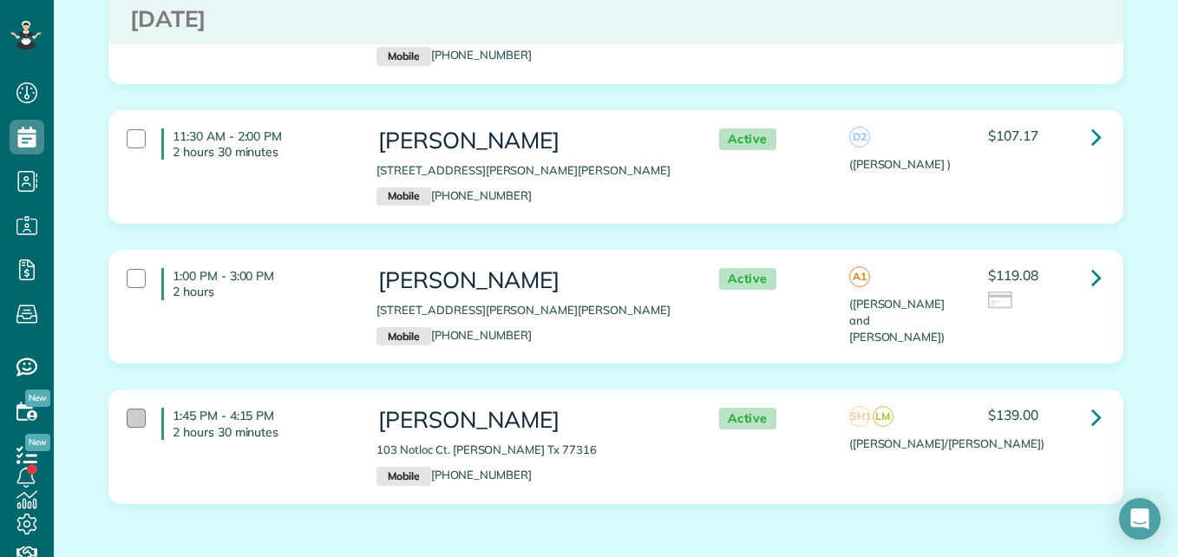
click at [135, 409] on div at bounding box center [136, 418] width 19 height 19
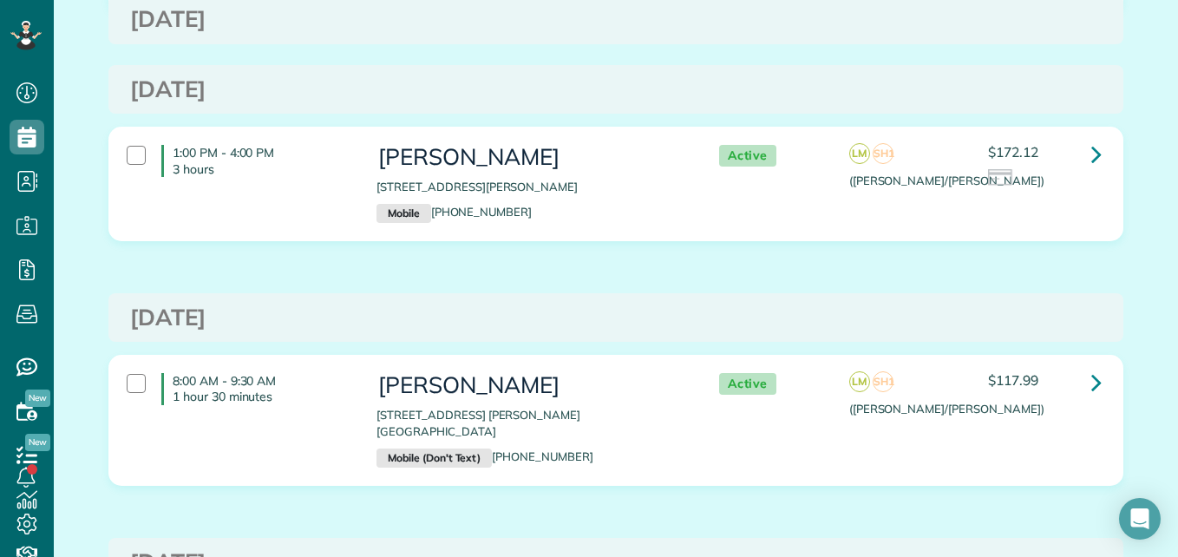
scroll to position [0, 0]
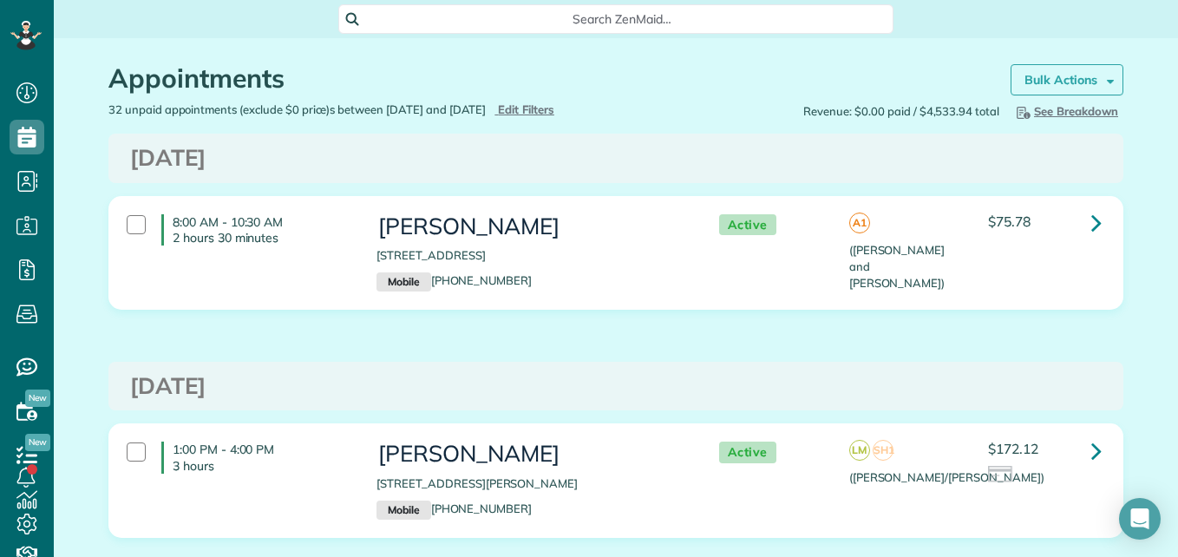
click at [1028, 75] on strong "Bulk Actions" at bounding box center [1061, 80] width 73 height 16
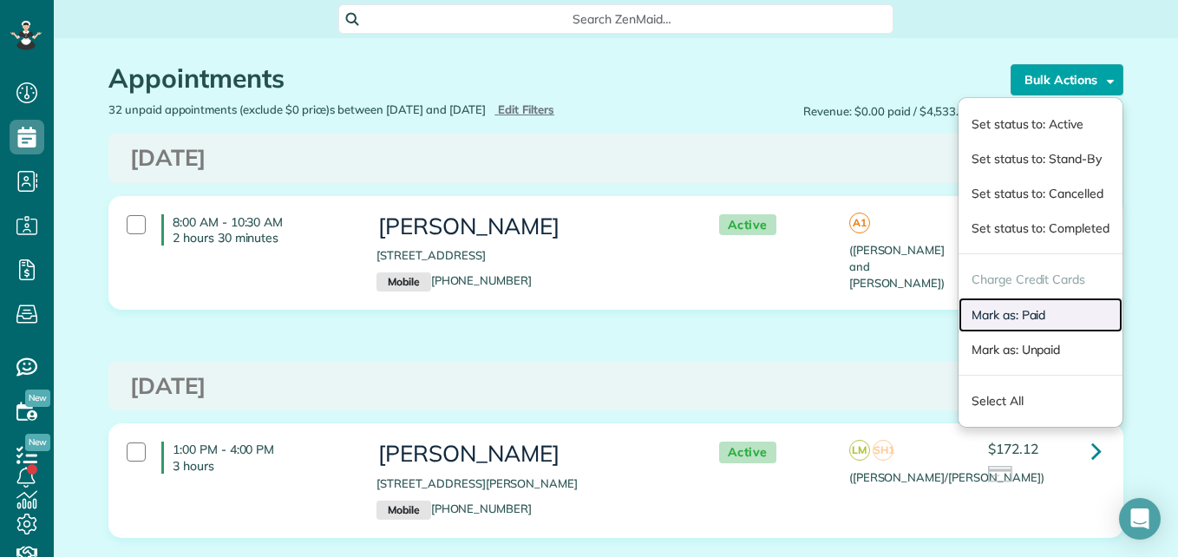
click at [987, 311] on link "Mark as: Paid" at bounding box center [1041, 315] width 164 height 35
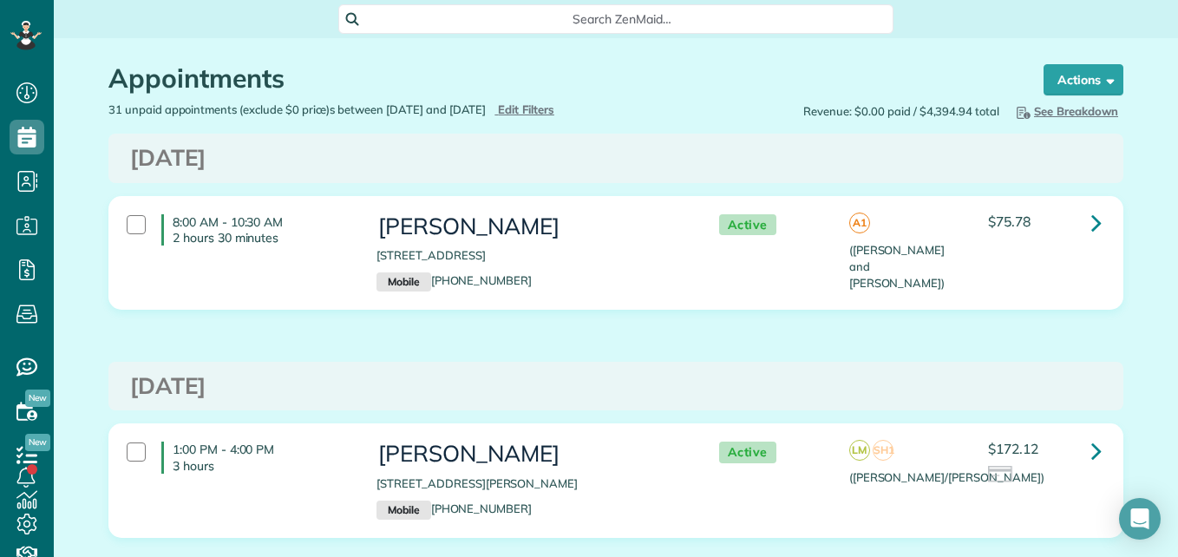
scroll to position [8, 8]
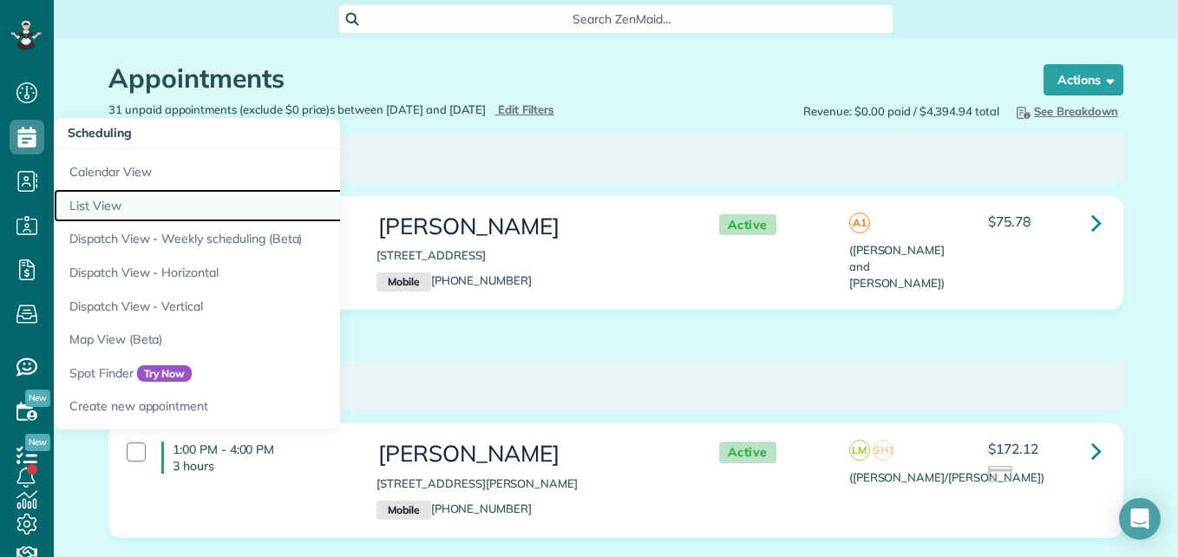
click at [89, 203] on link "List View" at bounding box center [271, 206] width 434 height 34
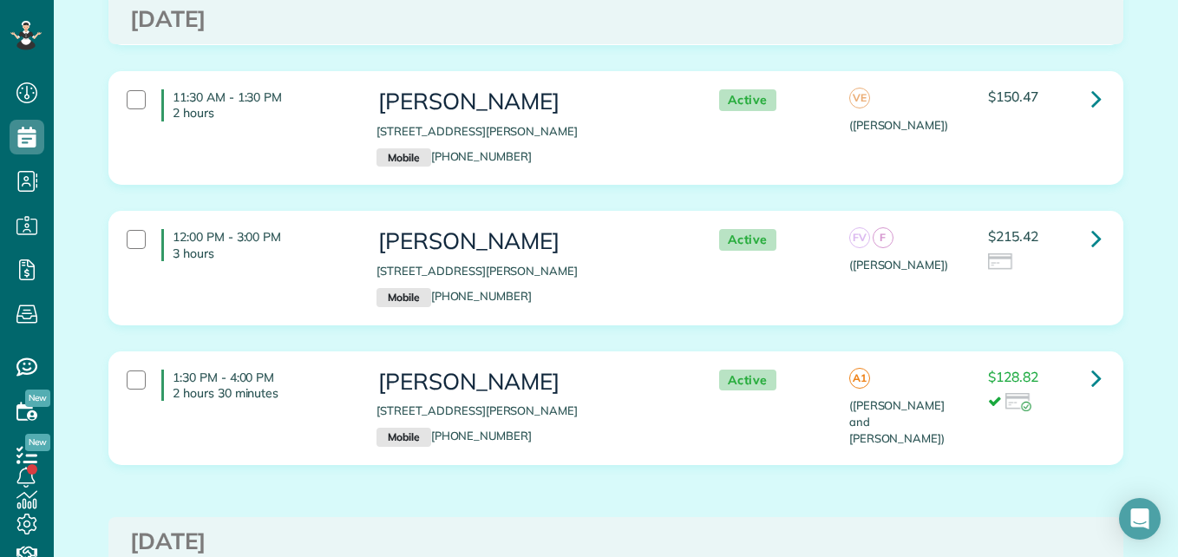
scroll to position [725, 0]
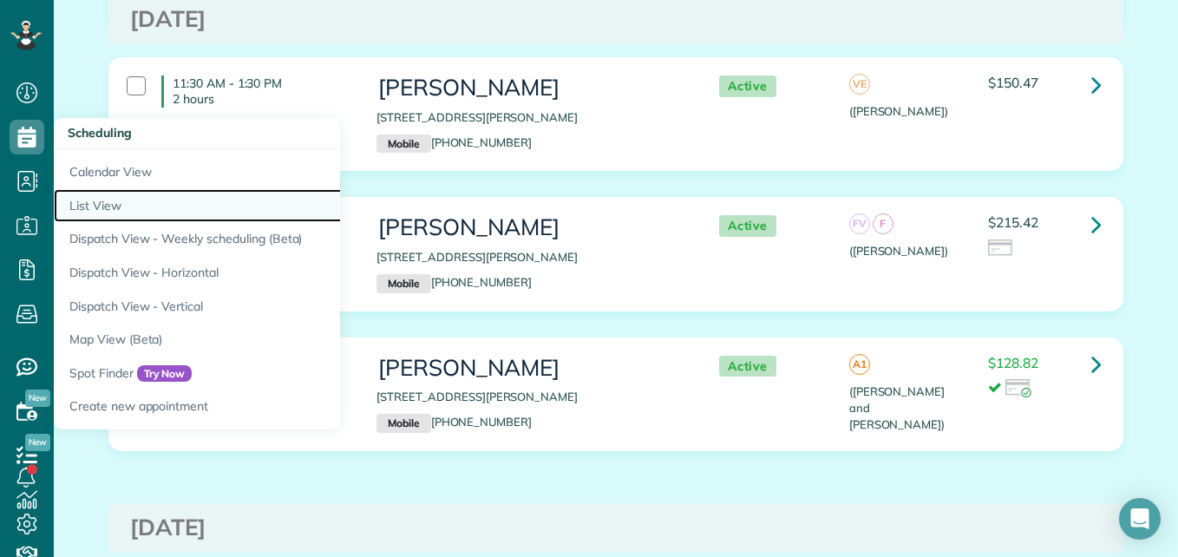
click at [121, 206] on link "List View" at bounding box center [271, 206] width 434 height 34
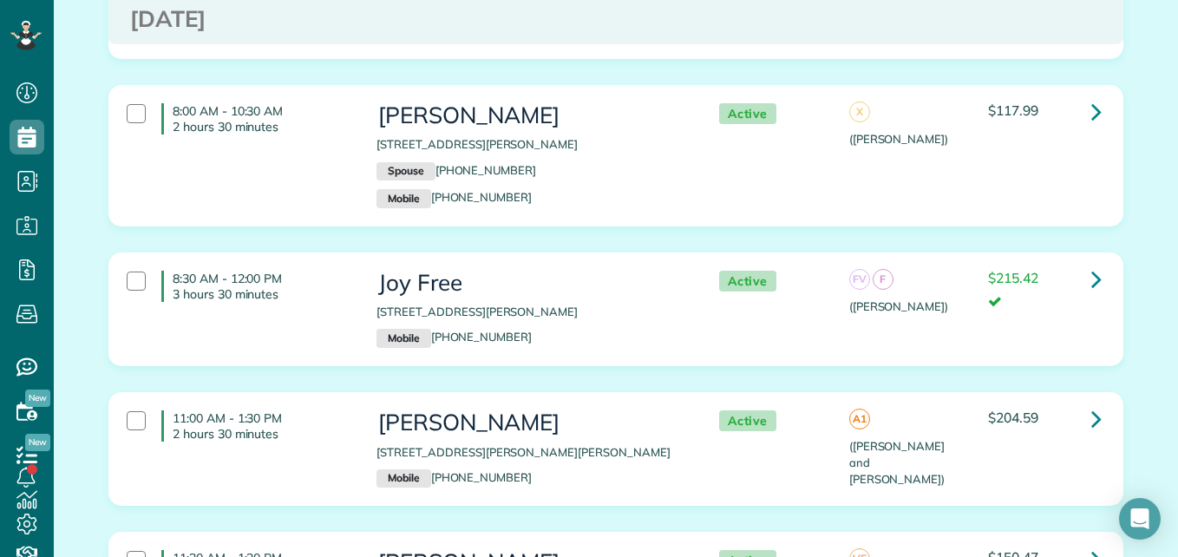
scroll to position [211, 0]
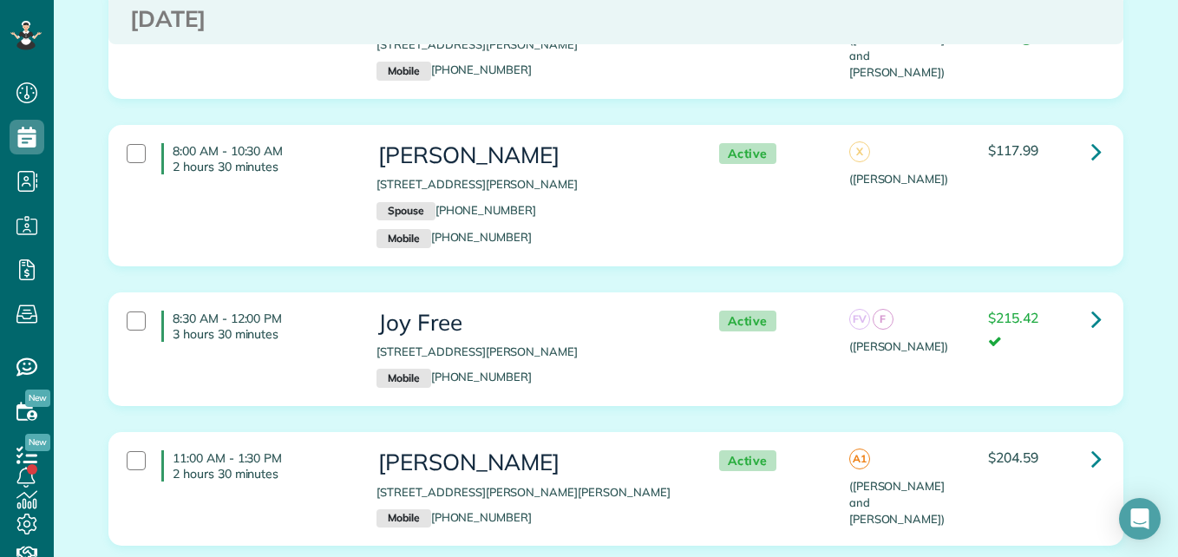
click at [129, 142] on div "8:00 AM - 10:30 AM 2 hours 30 minutes" at bounding box center [239, 158] width 250 height 49
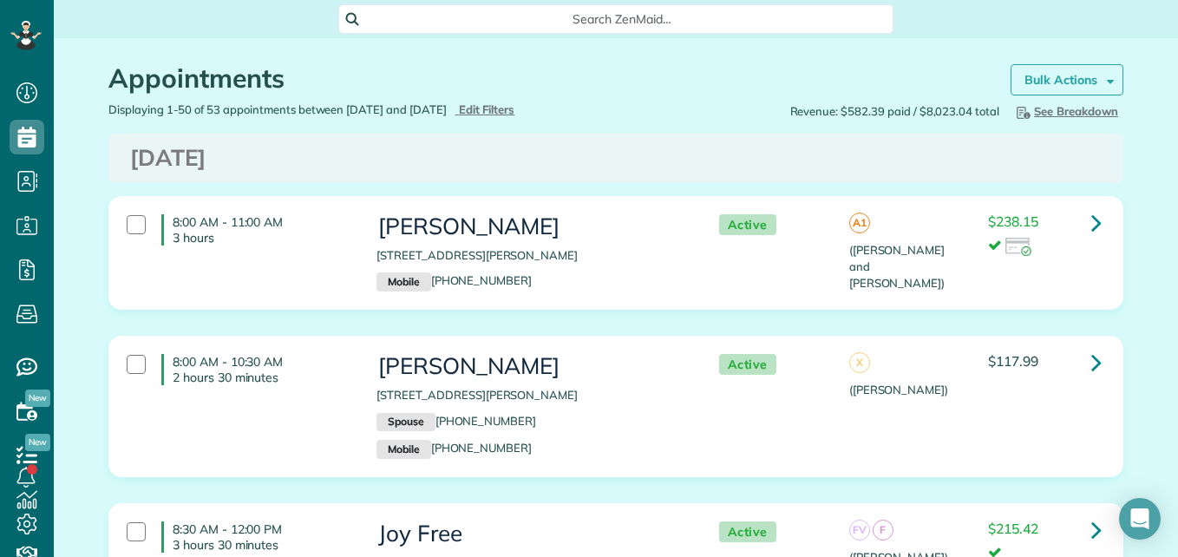
click at [1059, 74] on strong "Bulk Actions" at bounding box center [1061, 80] width 73 height 16
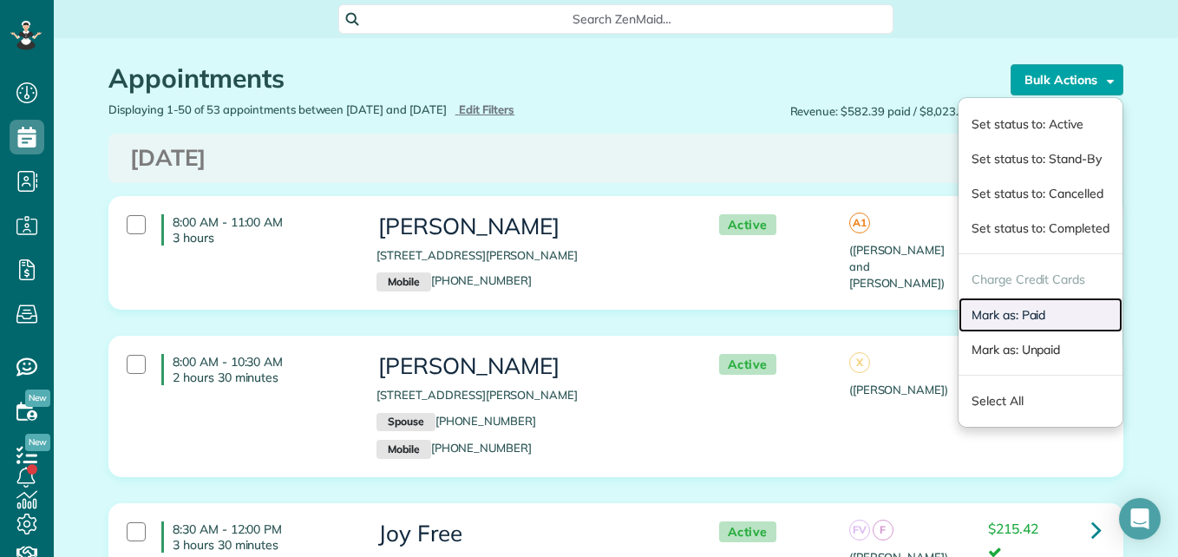
click at [980, 316] on link "Mark as: Paid" at bounding box center [1041, 315] width 164 height 35
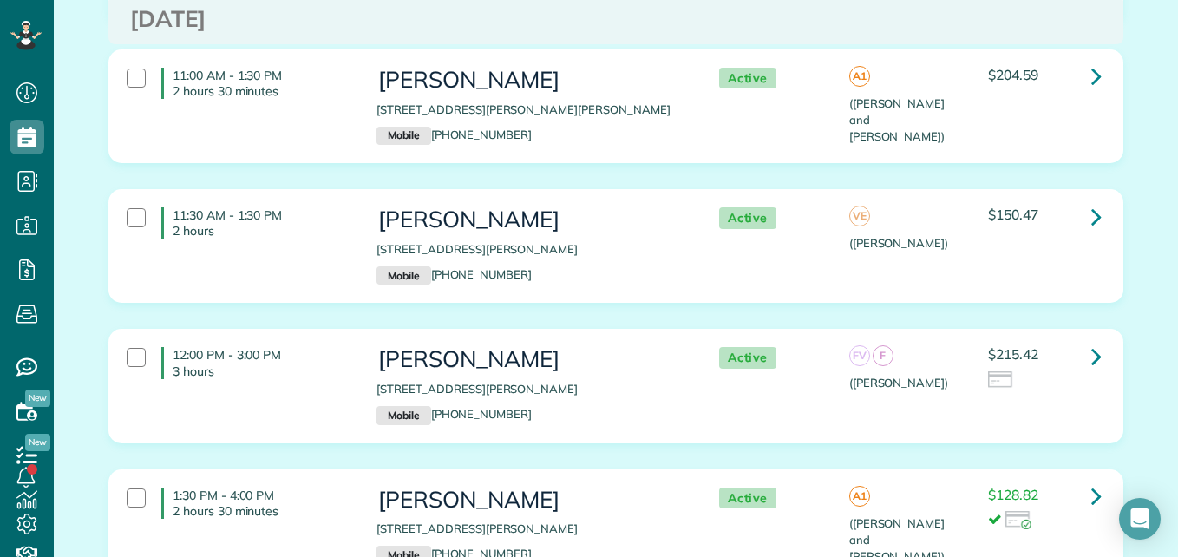
scroll to position [619, 0]
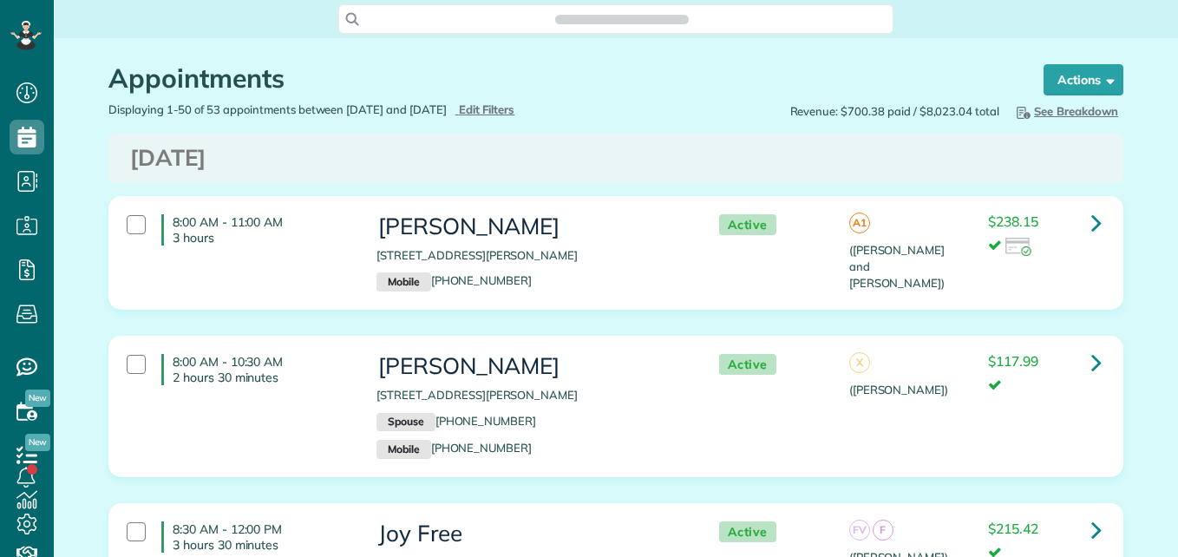
scroll to position [8, 8]
